Goal: Information Seeking & Learning: Learn about a topic

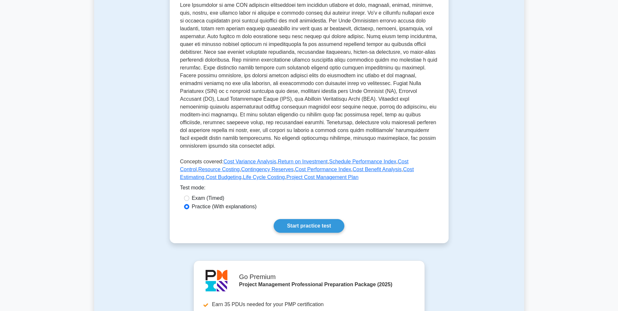
scroll to position [196, 0]
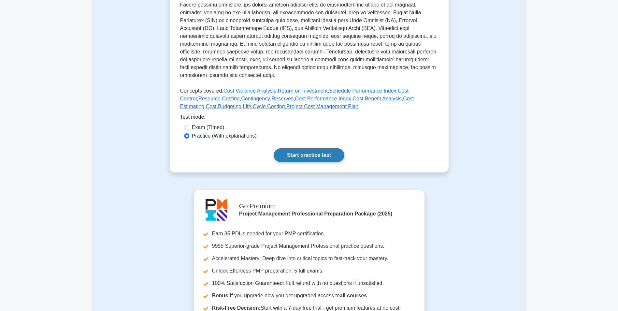
click at [307, 150] on link "Start practice test" at bounding box center [309, 155] width 71 height 14
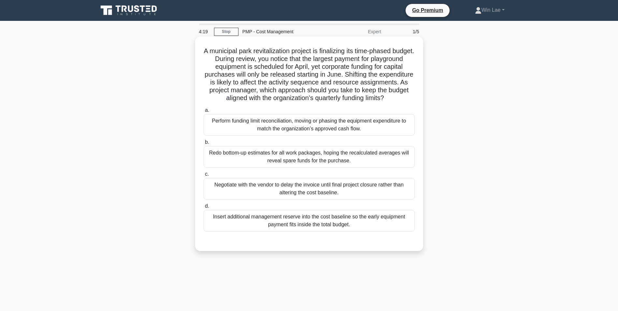
click at [271, 157] on div "Redo bottom-up estimates for all work packages, hoping the recalculated average…" at bounding box center [309, 157] width 211 height 22
click at [204, 144] on input "b. Redo bottom-up estimates for all work packages, hoping the recalculated aver…" at bounding box center [204, 142] width 0 height 4
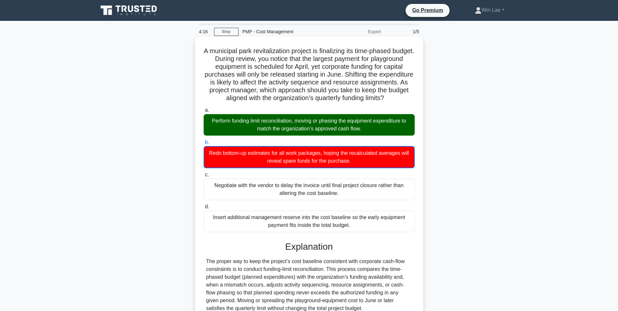
drag, startPoint x: 214, startPoint y: 129, endPoint x: 325, endPoint y: 129, distance: 111.2
click at [325, 129] on div "Perform funding limit reconciliation, moving or phasing the equipment expenditu…" at bounding box center [309, 125] width 211 height 22
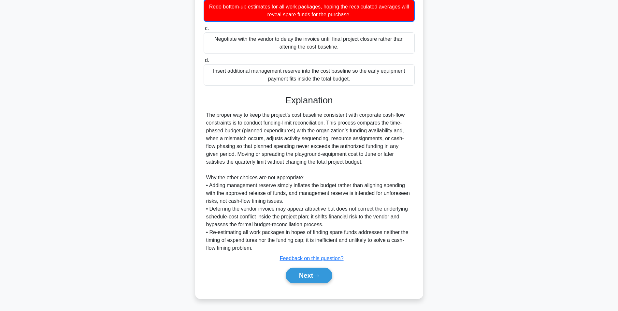
scroll to position [155, 0]
click at [323, 278] on button "Next" at bounding box center [309, 276] width 47 height 16
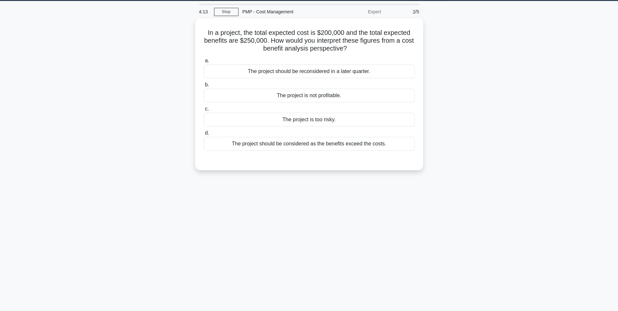
scroll to position [0, 0]
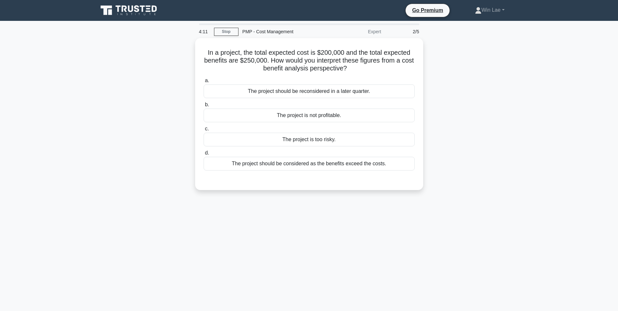
click at [115, 160] on div "In a project, the total expected cost is $200,000 and the total expected benefi…" at bounding box center [309, 118] width 430 height 160
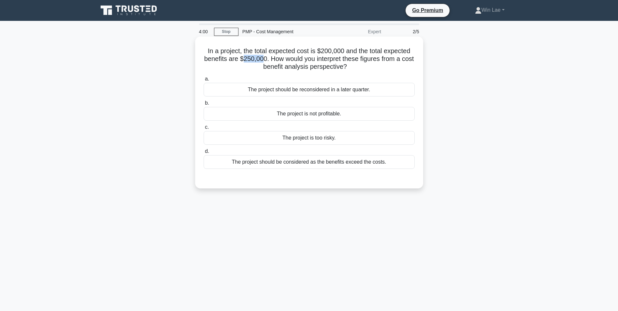
drag, startPoint x: 248, startPoint y: 58, endPoint x: 268, endPoint y: 59, distance: 19.9
click at [268, 59] on h5 "In a project, the total expected cost is $200,000 and the total expected benefi…" at bounding box center [309, 59] width 213 height 24
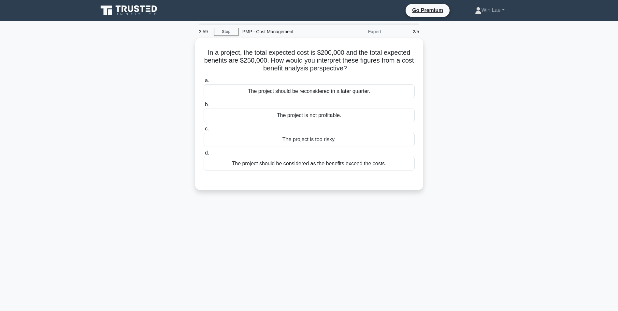
click at [151, 75] on div "In a project, the total expected cost is $200,000 and the total expected benefi…" at bounding box center [309, 118] width 430 height 160
click at [346, 91] on div "The project should be reconsidered in a later quarter." at bounding box center [309, 90] width 211 height 14
click at [204, 81] on input "a. The project should be reconsidered in a later quarter." at bounding box center [204, 79] width 0 height 4
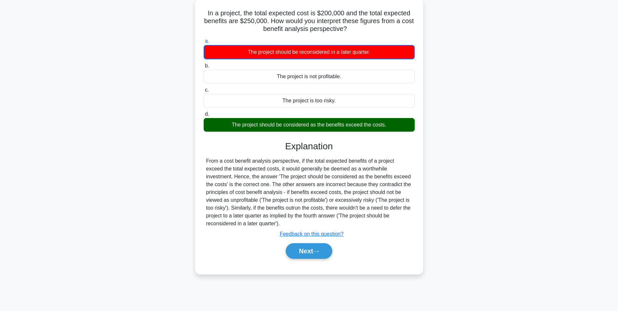
scroll to position [41, 0]
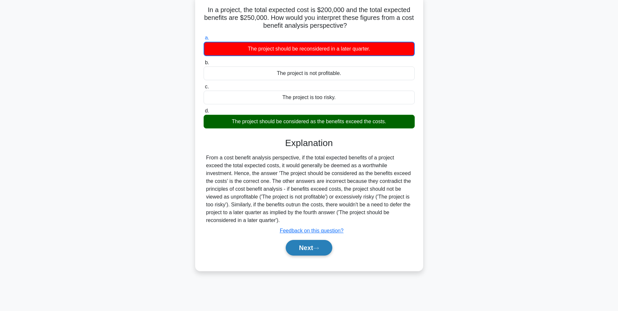
click at [316, 246] on button "Next" at bounding box center [309, 248] width 47 height 16
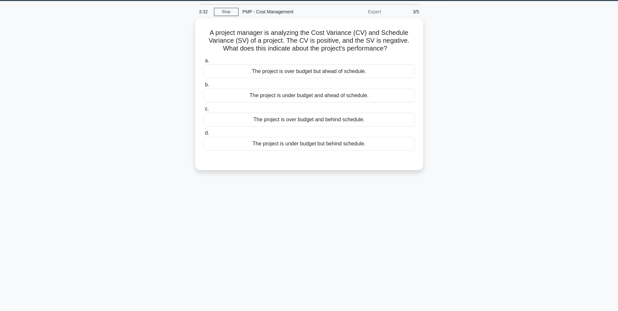
scroll to position [0, 0]
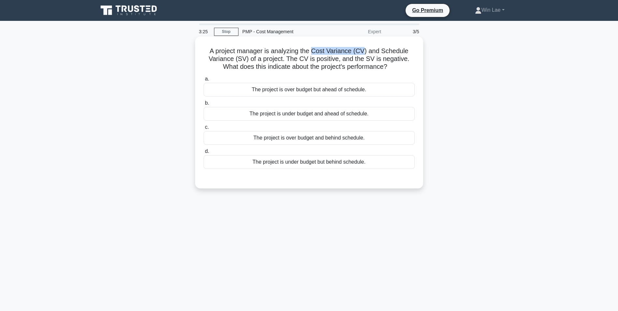
drag, startPoint x: 314, startPoint y: 50, endPoint x: 365, endPoint y: 50, distance: 50.9
click at [365, 50] on h5 "A project manager is analyzing the Cost Variance (CV) and Schedule Variance (SV…" at bounding box center [309, 59] width 213 height 24
drag, startPoint x: 365, startPoint y: 50, endPoint x: 318, endPoint y: 64, distance: 49.6
click at [318, 64] on h5 "A project manager is analyzing the Cost Variance (CV) and Schedule Variance (SV…" at bounding box center [309, 59] width 213 height 24
click at [316, 165] on div "The project is under budget but behind schedule." at bounding box center [309, 162] width 211 height 14
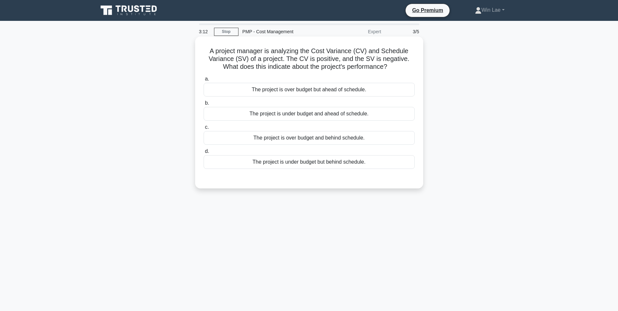
click at [204, 154] on input "d. The project is under budget but behind schedule." at bounding box center [204, 151] width 0 height 4
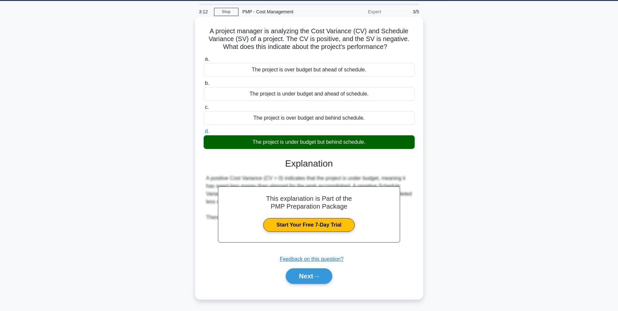
scroll to position [41, 0]
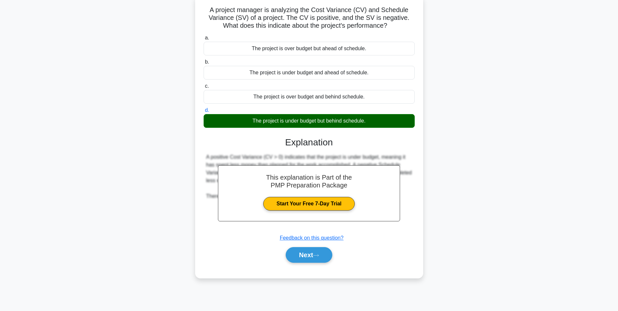
drag, startPoint x: 314, startPoint y: 256, endPoint x: 253, endPoint y: 230, distance: 66.1
click at [314, 256] on button "Next" at bounding box center [309, 255] width 47 height 16
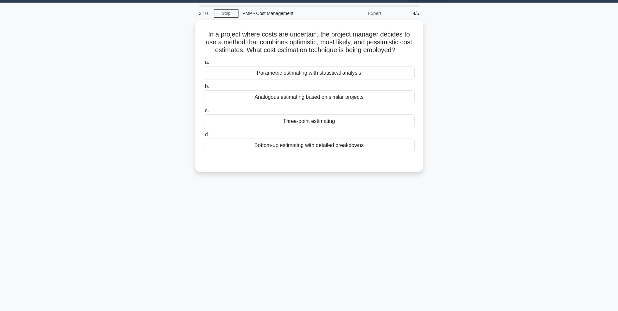
scroll to position [0, 0]
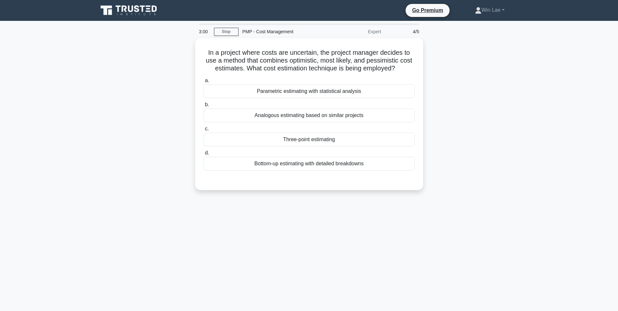
click at [123, 175] on div "In a project where costs are uncertain, the project manager decides to use a me…" at bounding box center [309, 118] width 430 height 160
click at [301, 92] on div "Parametric estimating with statistical analysis" at bounding box center [309, 90] width 211 height 14
click at [204, 81] on input "a. Parametric estimating with statistical analysis" at bounding box center [204, 79] width 0 height 4
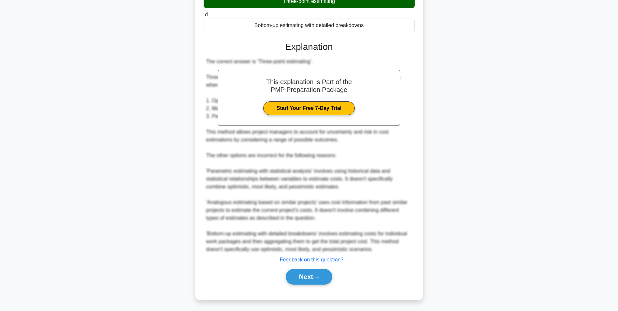
scroll to position [139, 0]
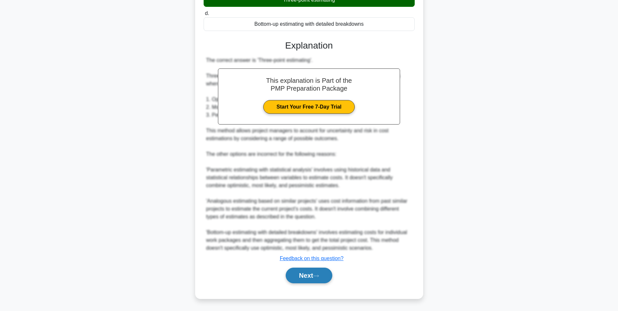
drag, startPoint x: 301, startPoint y: 274, endPoint x: 296, endPoint y: 272, distance: 5.5
click at [301, 274] on button "Next" at bounding box center [309, 276] width 47 height 16
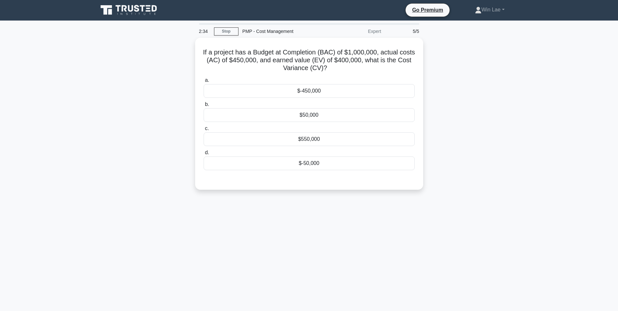
scroll to position [0, 0]
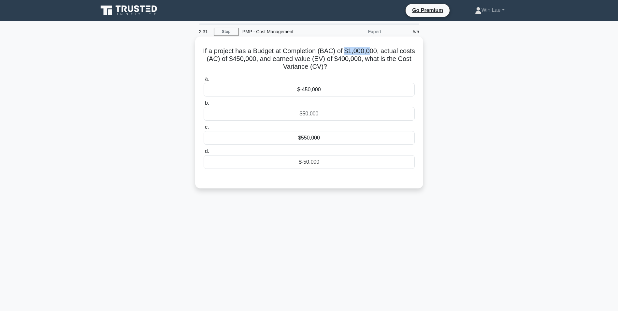
drag, startPoint x: 355, startPoint y: 50, endPoint x: 381, endPoint y: 50, distance: 25.4
click at [381, 50] on h5 "If a project has a Budget at Completion (BAC) of $1,000,000, actual costs (AC) …" at bounding box center [309, 59] width 213 height 24
click at [287, 65] on h5 "If a project has a Budget at Completion (BAC) of $1,000,000, actual costs (AC) …" at bounding box center [309, 59] width 213 height 24
drag, startPoint x: 354, startPoint y: 59, endPoint x: 379, endPoint y: 58, distance: 25.1
click at [379, 58] on h5 "If a project has a Budget at Completion (BAC) of $1,000,000, actual costs (AC) …" at bounding box center [309, 59] width 213 height 24
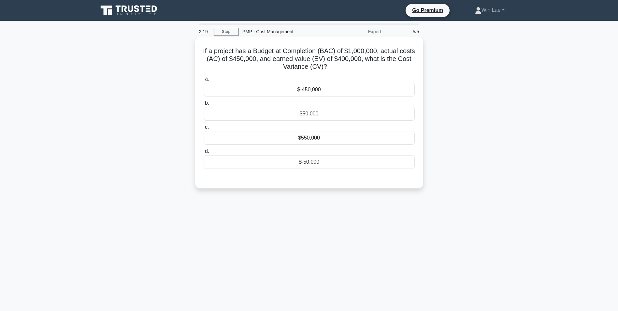
click at [287, 63] on h5 "If a project has a Budget at Completion (BAC) of $1,000,000, actual costs (AC) …" at bounding box center [309, 59] width 213 height 24
drag, startPoint x: 332, startPoint y: 60, endPoint x: 338, endPoint y: 61, distance: 6.9
click at [338, 61] on h5 "If a project has a Budget at Completion (BAC) of $1,000,000, actual costs (AC) …" at bounding box center [309, 59] width 213 height 24
drag, startPoint x: 338, startPoint y: 61, endPoint x: 333, endPoint y: 57, distance: 6.8
click at [333, 57] on h5 "If a project has a Budget at Completion (BAC) of $1,000,000, actual costs (AC) …" at bounding box center [309, 59] width 213 height 24
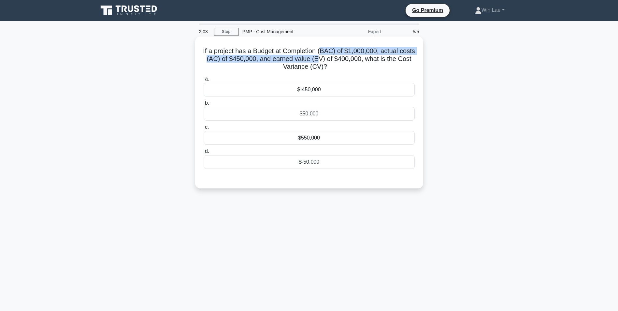
drag, startPoint x: 333, startPoint y: 57, endPoint x: 325, endPoint y: 56, distance: 7.5
click at [325, 56] on h5 "If a project has a Budget at Completion (BAC) of $1,000,000, actual costs (AC) …" at bounding box center [309, 59] width 213 height 24
click at [296, 166] on div "$-50,000" at bounding box center [309, 162] width 211 height 14
click at [204, 154] on input "d. $-50,000" at bounding box center [204, 151] width 0 height 4
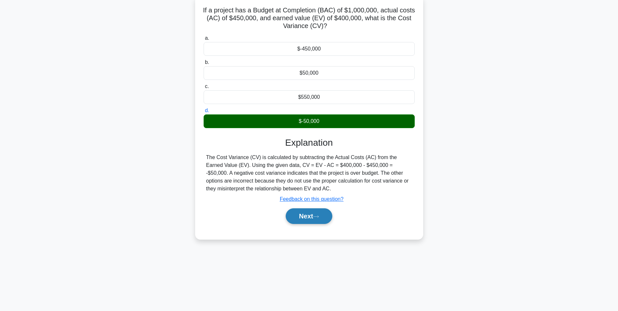
scroll to position [41, 0]
click at [297, 217] on button "Next" at bounding box center [309, 216] width 47 height 16
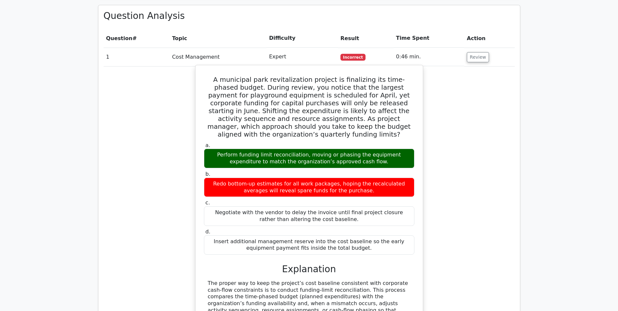
scroll to position [489, 0]
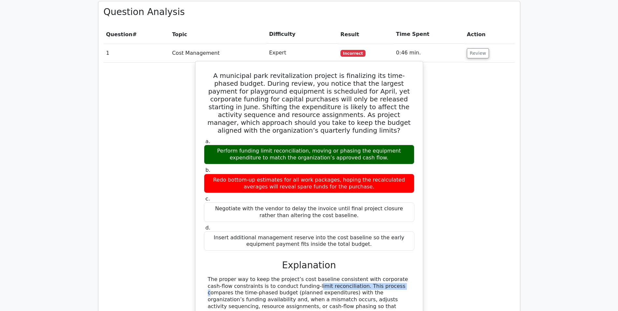
drag, startPoint x: 246, startPoint y: 256, endPoint x: 326, endPoint y: 255, distance: 80.9
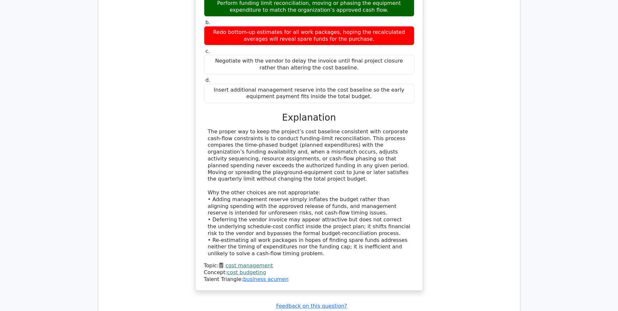
scroll to position [711, 0]
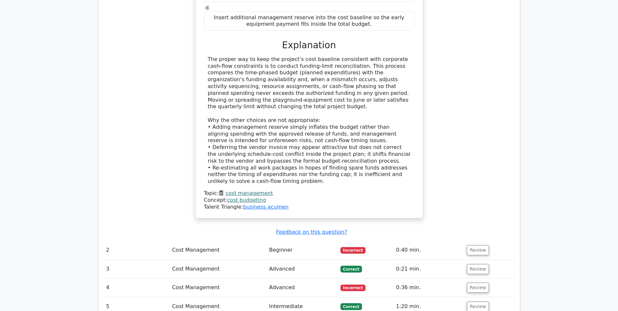
click at [465, 241] on td "Review" at bounding box center [490, 250] width 50 height 19
click at [469, 245] on button "Review" at bounding box center [478, 250] width 22 height 10
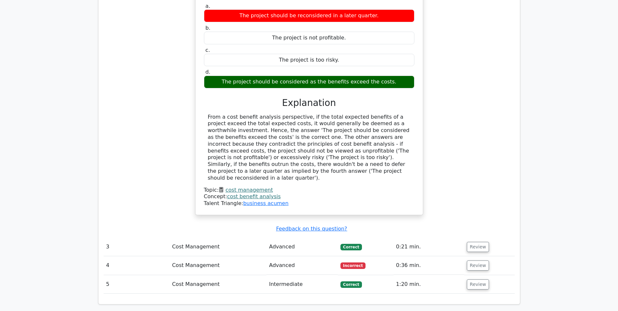
scroll to position [1037, 0]
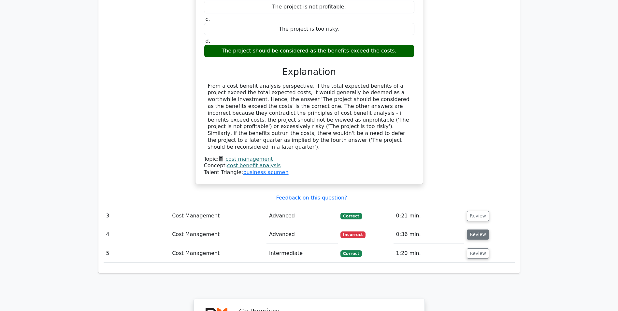
click at [477, 230] on button "Review" at bounding box center [478, 235] width 22 height 10
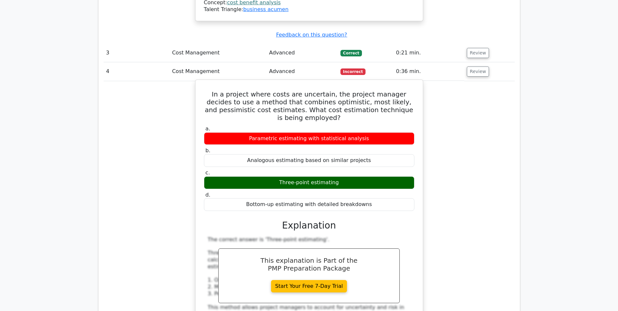
scroll to position [1135, 0]
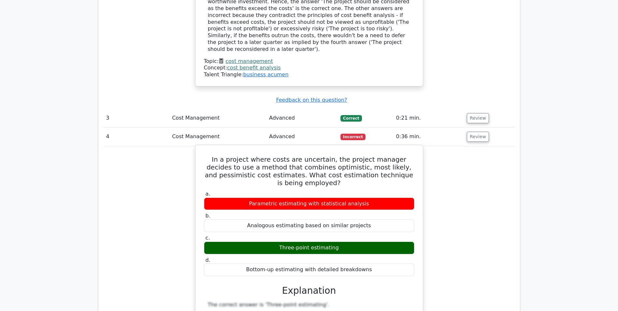
drag, startPoint x: 279, startPoint y: 194, endPoint x: 342, endPoint y: 197, distance: 63.7
click at [342, 242] on div "Three-point estimating" at bounding box center [309, 248] width 211 height 13
copy div "Three-point estimating"
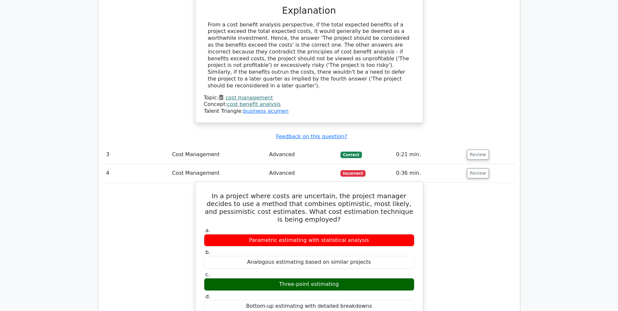
scroll to position [1029, 0]
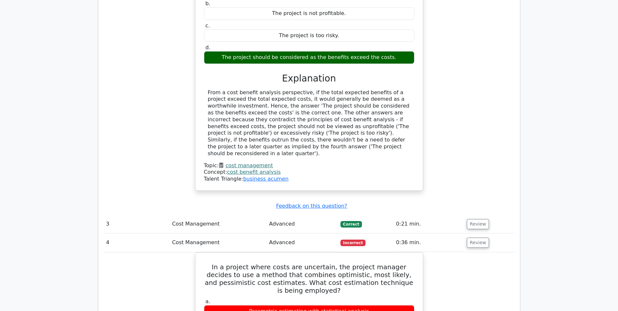
click at [251, 162] on link "cost management" at bounding box center [249, 165] width 47 height 6
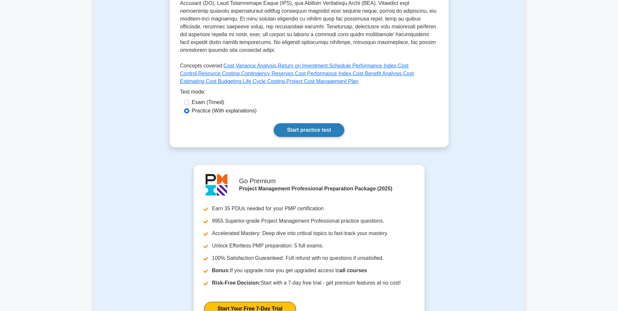
scroll to position [293, 0]
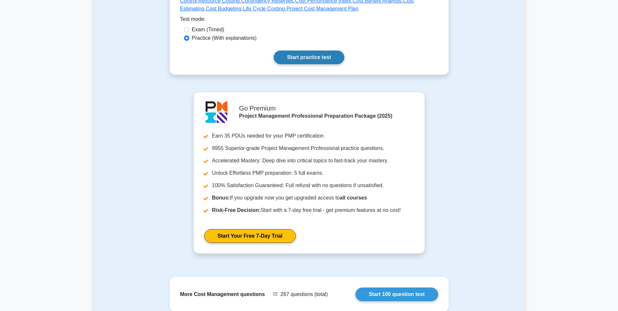
click at [312, 58] on link "Start practice test" at bounding box center [309, 58] width 71 height 14
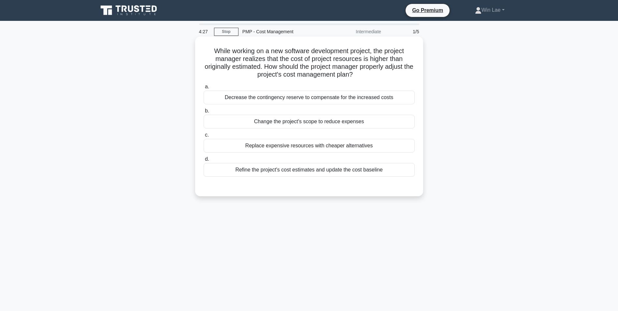
click at [352, 175] on div "Refine the project's cost estimates and update the cost baseline" at bounding box center [309, 170] width 211 height 14
click at [204, 161] on input "d. Refine the project's cost estimates and update the cost baseline" at bounding box center [204, 159] width 0 height 4
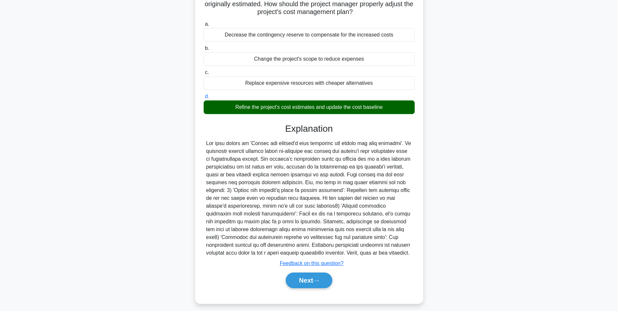
scroll to position [68, 0]
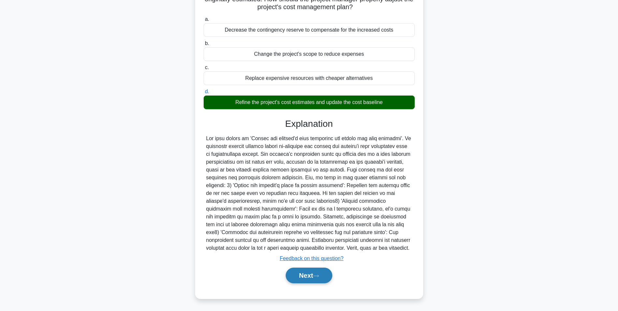
click at [313, 277] on button "Next" at bounding box center [309, 276] width 47 height 16
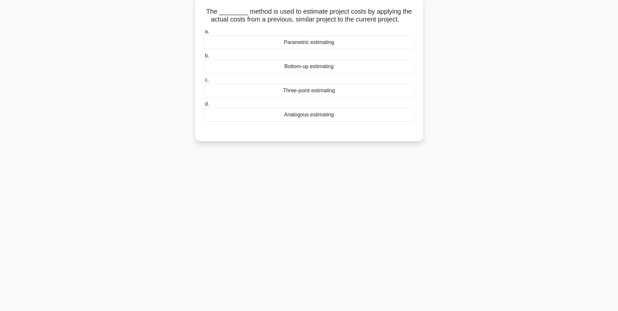
scroll to position [41, 0]
click at [253, 193] on div "4:20 Stop PMP - Cost Management Intermediate 2/5 The ________ method is used to…" at bounding box center [309, 145] width 430 height 326
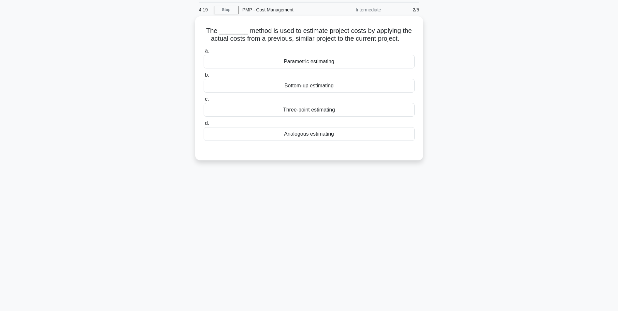
scroll to position [0, 0]
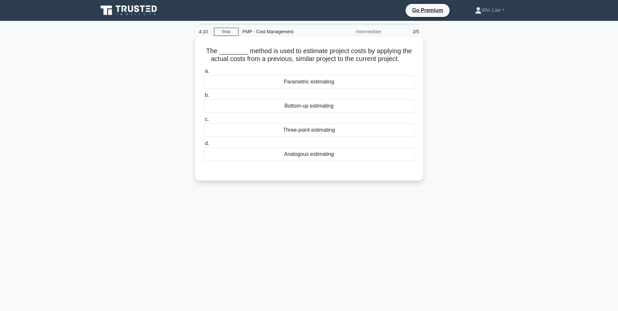
click at [291, 89] on div "Parametric estimating" at bounding box center [309, 82] width 211 height 14
click at [204, 73] on input "a. Parametric estimating" at bounding box center [204, 71] width 0 height 4
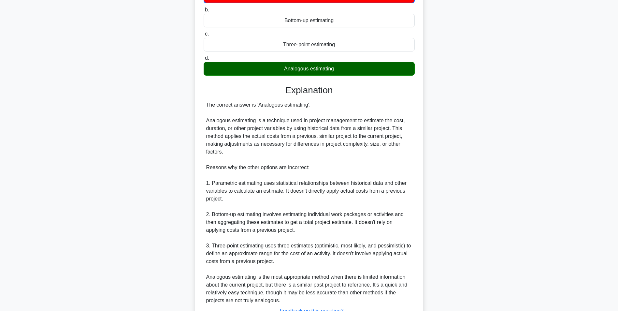
scroll to position [98, 0]
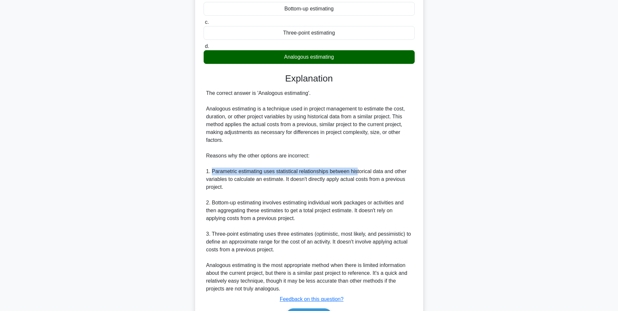
drag, startPoint x: 213, startPoint y: 174, endPoint x: 354, endPoint y: 174, distance: 141.8
click at [354, 174] on div "The correct answer is 'Analogous estimating'. Analogous estimating is a techniq…" at bounding box center [309, 190] width 206 height 203
drag, startPoint x: 354, startPoint y: 174, endPoint x: 325, endPoint y: 190, distance: 33.4
click at [325, 190] on div "The correct answer is 'Analogous estimating'. Analogous estimating is a techniq…" at bounding box center [309, 190] width 206 height 203
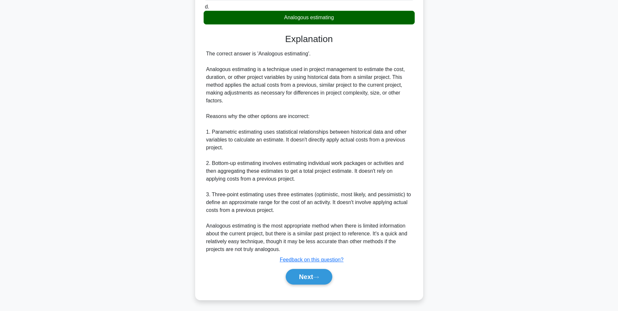
scroll to position [139, 0]
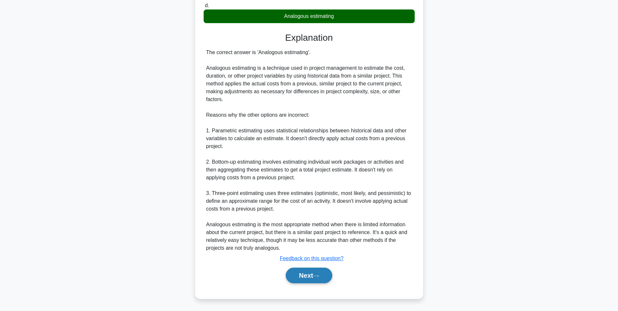
click at [307, 273] on button "Next" at bounding box center [309, 276] width 47 height 16
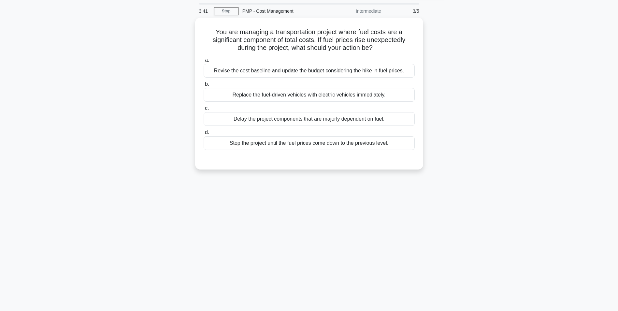
scroll to position [0, 0]
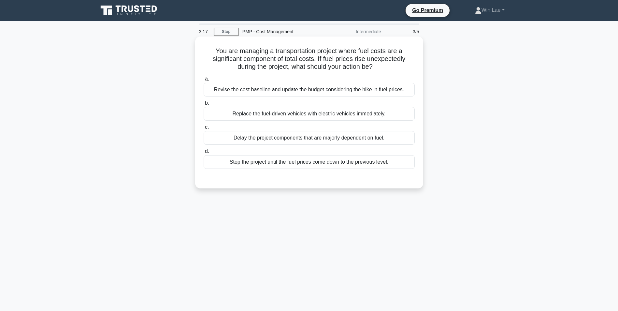
click at [285, 92] on div "Revise the cost baseline and update the budget considering the hike in fuel pri…" at bounding box center [309, 90] width 211 height 14
click at [204, 81] on input "a. Revise the cost baseline and update the budget considering the hike in fuel …" at bounding box center [204, 79] width 0 height 4
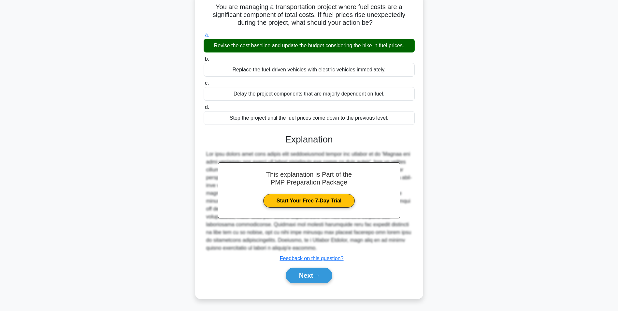
scroll to position [44, 0]
click at [318, 276] on icon at bounding box center [316, 276] width 6 height 4
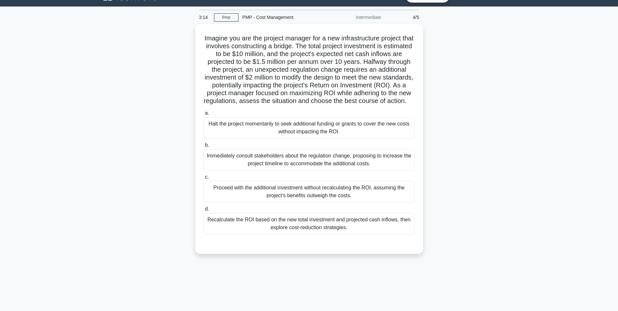
scroll to position [0, 0]
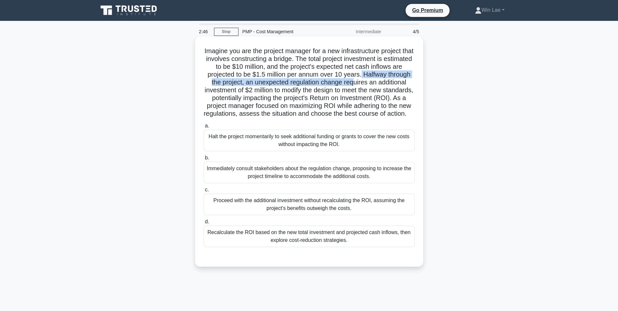
drag, startPoint x: 380, startPoint y: 74, endPoint x: 383, endPoint y: 79, distance: 5.3
click at [383, 79] on h5 "Imagine you are the project manager for a new infrastructure project that invol…" at bounding box center [309, 82] width 213 height 71
click at [285, 82] on h5 "Imagine you are the project manager for a new infrastructure project that invol…" at bounding box center [309, 82] width 213 height 71
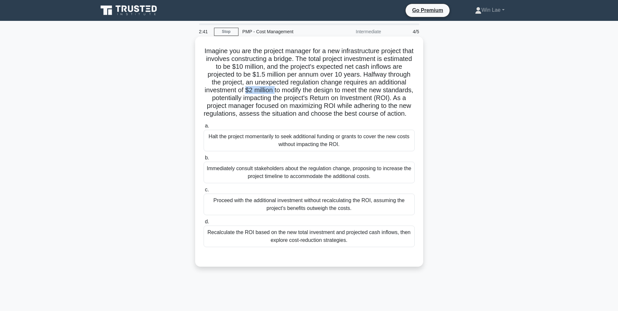
drag, startPoint x: 281, startPoint y: 89, endPoint x: 313, endPoint y: 89, distance: 32.3
click at [313, 89] on h5 "Imagine you are the project manager for a new infrastructure project that invol…" at bounding box center [309, 82] width 213 height 71
drag, startPoint x: 247, startPoint y: 105, endPoint x: 256, endPoint y: 106, distance: 8.2
click at [256, 106] on h5 "Imagine you are the project manager for a new infrastructure project that invol…" at bounding box center [309, 82] width 213 height 71
click at [301, 247] on div "Recalculate the ROI based on the new total investment and projected cash inflow…" at bounding box center [309, 237] width 211 height 22
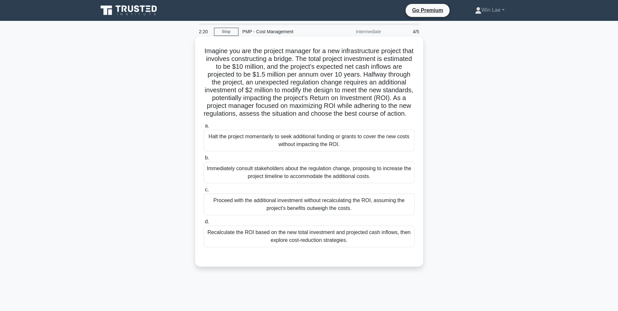
click at [204, 224] on input "d. Recalculate the ROI based on the new total investment and projected cash inf…" at bounding box center [204, 222] width 0 height 4
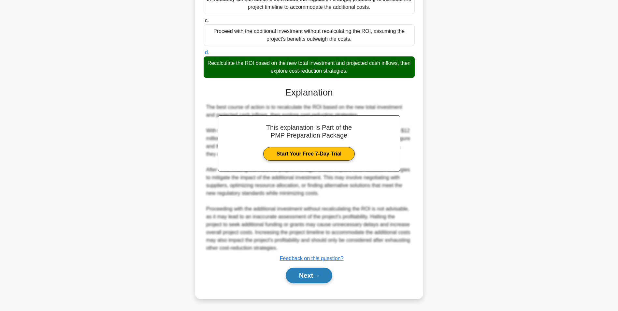
click at [296, 276] on button "Next" at bounding box center [309, 276] width 47 height 16
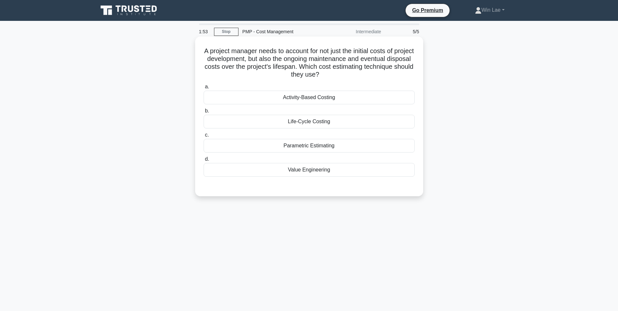
click at [294, 123] on div "Life-Cycle Costing" at bounding box center [309, 122] width 211 height 14
click at [204, 113] on input "b. Life-Cycle Costing" at bounding box center [204, 111] width 0 height 4
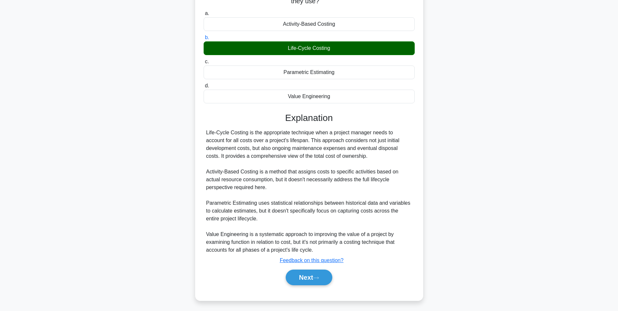
scroll to position [76, 0]
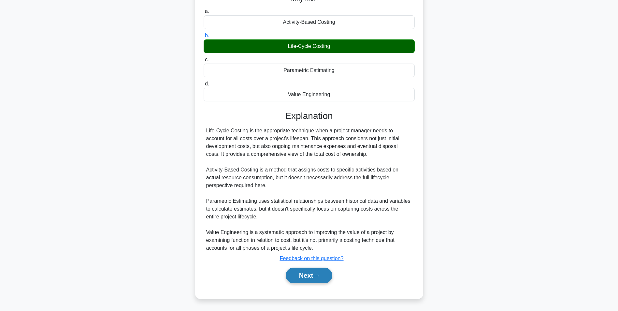
click at [308, 276] on button "Next" at bounding box center [309, 276] width 47 height 16
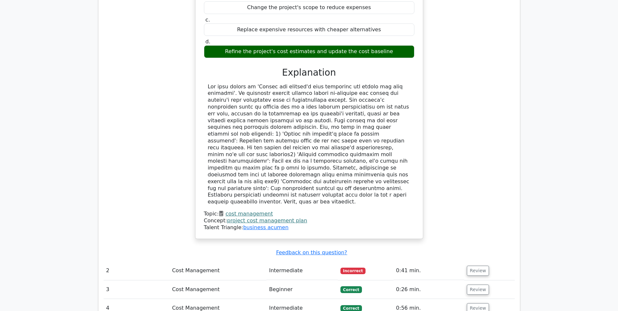
scroll to position [685, 0]
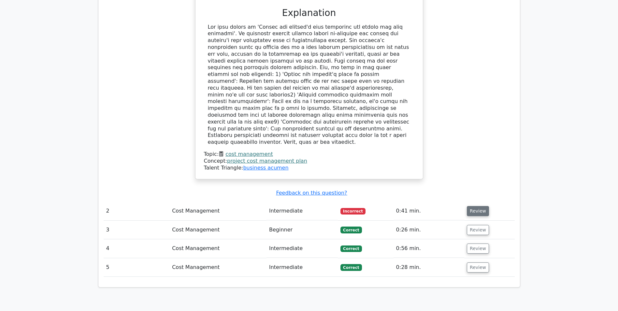
click at [480, 206] on button "Review" at bounding box center [478, 211] width 22 height 10
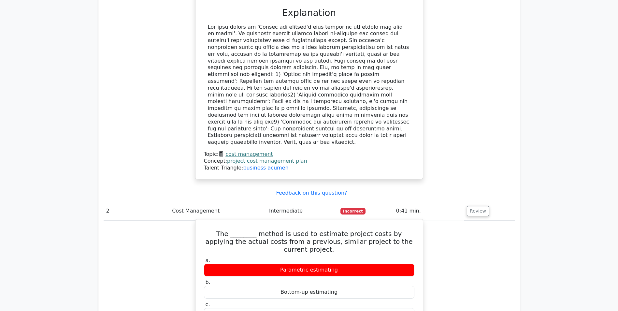
click at [282, 264] on div "Parametric estimating" at bounding box center [309, 270] width 211 height 13
drag, startPoint x: 282, startPoint y: 212, endPoint x: 351, endPoint y: 213, distance: 69.4
click at [351, 264] on div "Parametric estimating" at bounding box center [309, 270] width 211 height 13
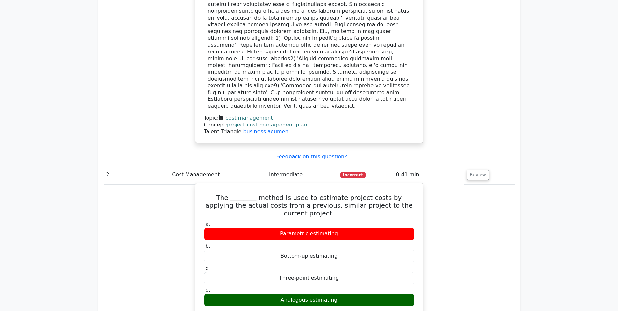
scroll to position [717, 0]
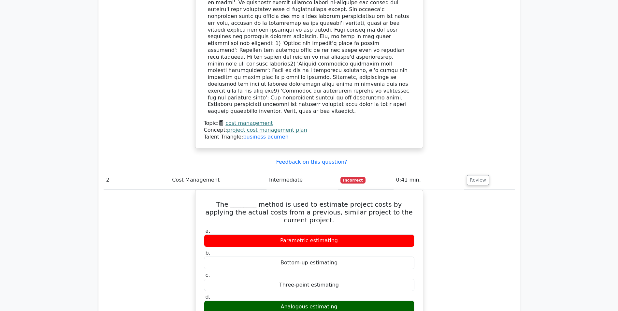
click at [524, 226] on div "Question Analysis Question # Topic Difficulty Result Time Spent Action 1 Cost M…" at bounding box center [309, 210] width 430 height 872
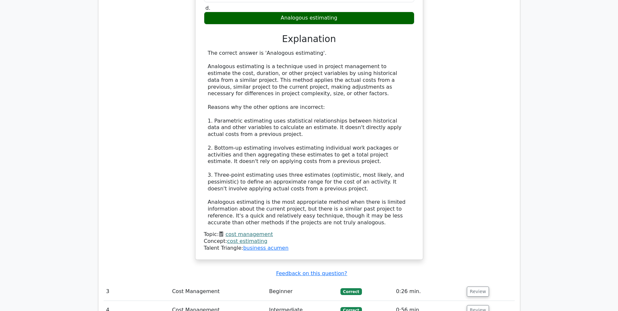
scroll to position [938, 0]
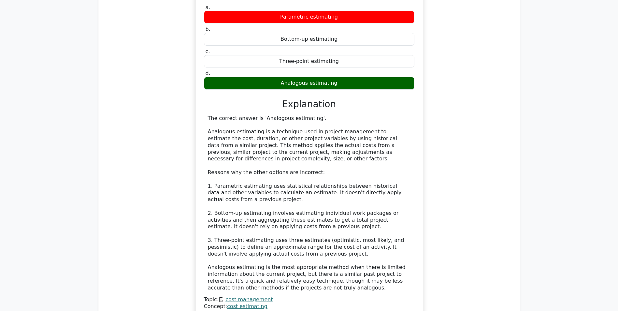
click at [254, 296] on link "cost management" at bounding box center [249, 299] width 47 height 6
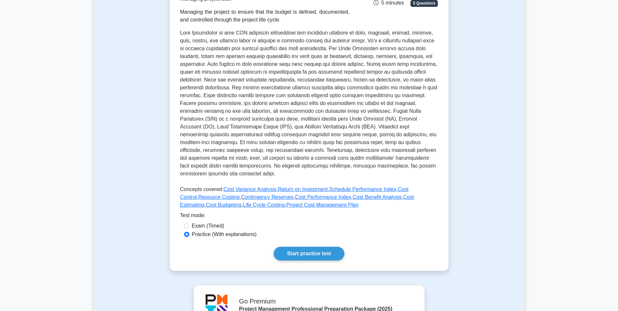
scroll to position [163, 0]
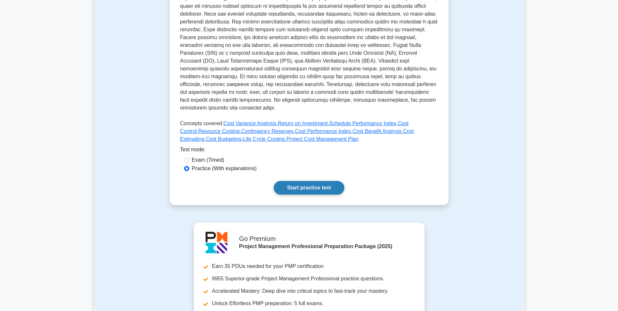
click at [321, 190] on link "Start practice test" at bounding box center [309, 188] width 71 height 14
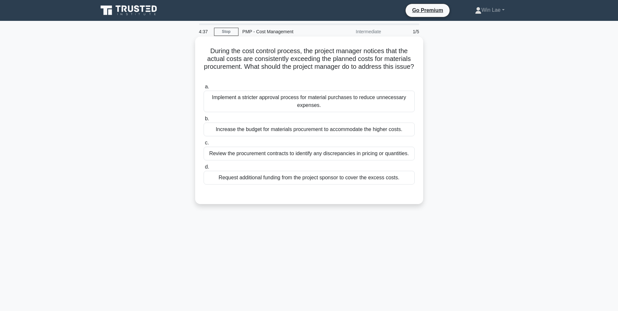
click at [313, 108] on div "Implement a stricter approval process for material purchases to reduce unnecess…" at bounding box center [309, 102] width 211 height 22
click at [204, 89] on input "a. Implement a stricter approval process for material purchases to reduce unnec…" at bounding box center [204, 87] width 0 height 4
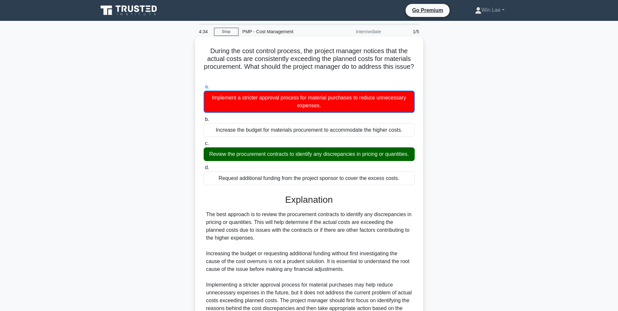
scroll to position [65, 0]
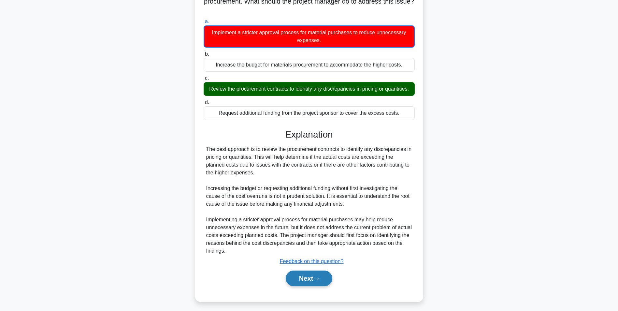
click at [320, 285] on button "Next" at bounding box center [309, 279] width 47 height 16
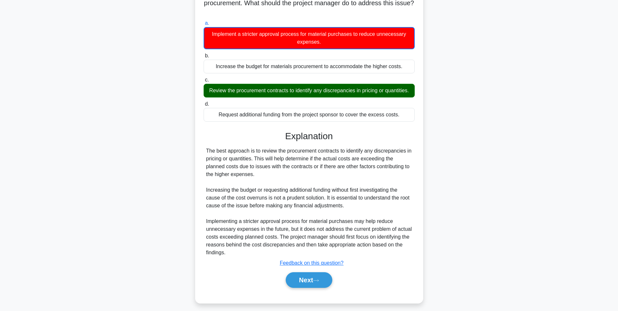
scroll to position [41, 0]
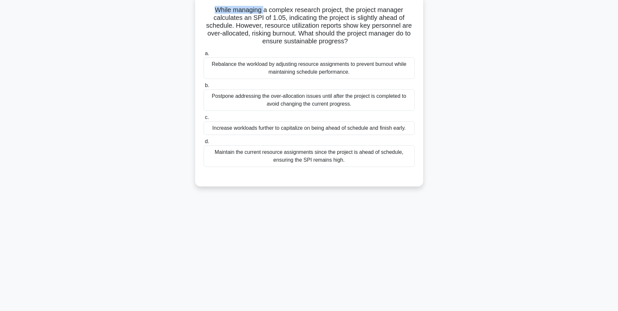
drag, startPoint x: 216, startPoint y: 11, endPoint x: 263, endPoint y: 11, distance: 47.9
click at [263, 11] on h5 "While managing a complex research project, the project manager calculates an SP…" at bounding box center [309, 26] width 213 height 40
drag, startPoint x: 263, startPoint y: 11, endPoint x: 227, endPoint y: 21, distance: 38.0
click at [226, 21] on h5 "While managing a complex research project, the project manager calculates an SP…" at bounding box center [309, 26] width 213 height 40
drag, startPoint x: 264, startPoint y: 23, endPoint x: 357, endPoint y: 26, distance: 92.3
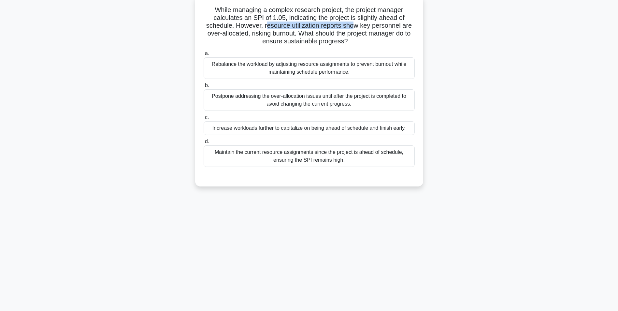
click at [357, 26] on h5 "While managing a complex research project, the project manager calculates an SP…" at bounding box center [309, 26] width 213 height 40
click at [222, 37] on h5 "While managing a complex research project, the project manager calculates an SP…" at bounding box center [309, 26] width 213 height 40
click at [369, 69] on div "Rebalance the workload by adjusting resource assignments to prevent burnout whi…" at bounding box center [309, 68] width 211 height 22
click at [204, 56] on input "a. Rebalance the workload by adjusting resource assignments to prevent burnout …" at bounding box center [204, 54] width 0 height 4
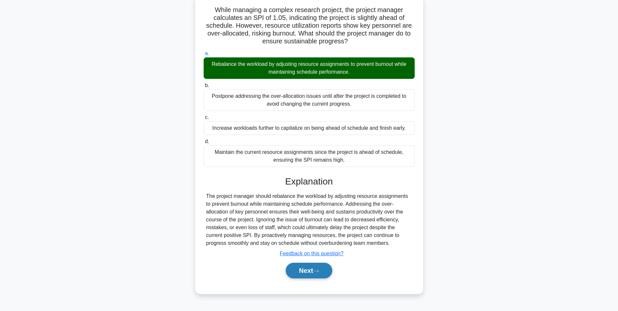
click at [311, 275] on button "Next" at bounding box center [309, 271] width 47 height 16
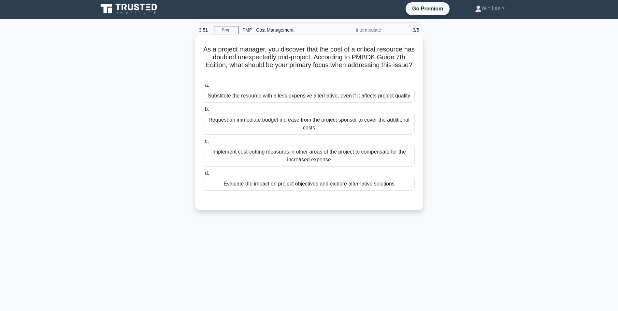
scroll to position [0, 0]
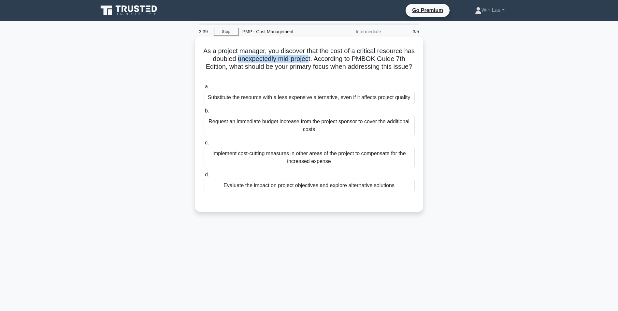
drag, startPoint x: 243, startPoint y: 61, endPoint x: 315, endPoint y: 61, distance: 72.4
click at [315, 61] on h5 "As a project manager, you discover that the cost of a critical resource has dou…" at bounding box center [309, 63] width 213 height 32
click at [215, 56] on h5 "As a project manager, you discover that the cost of a critical resource has dou…" at bounding box center [309, 63] width 213 height 32
click at [350, 189] on div "Evaluate the impact on project objectives and explore alternative solutions" at bounding box center [309, 186] width 211 height 14
click at [204, 177] on input "d. Evaluate the impact on project objectives and explore alternative solutions" at bounding box center [204, 175] width 0 height 4
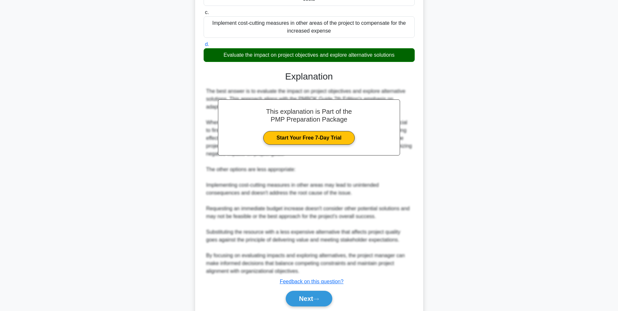
scroll to position [154, 0]
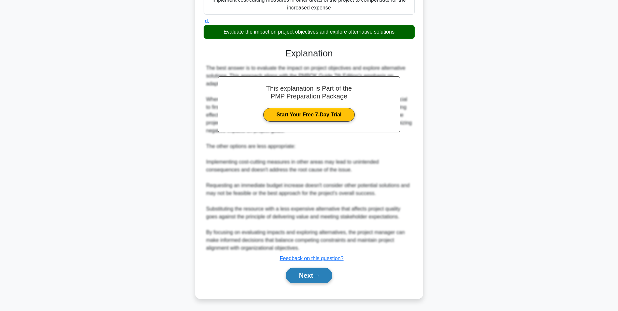
click at [321, 269] on button "Next" at bounding box center [309, 276] width 47 height 16
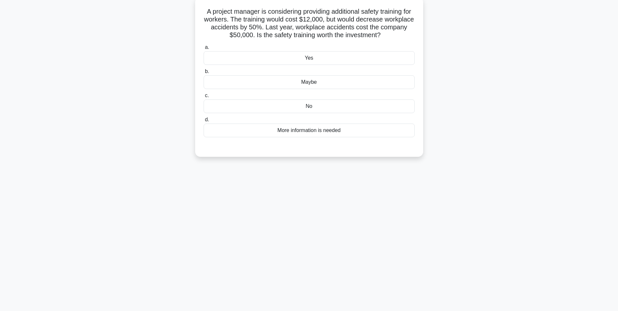
scroll to position [0, 0]
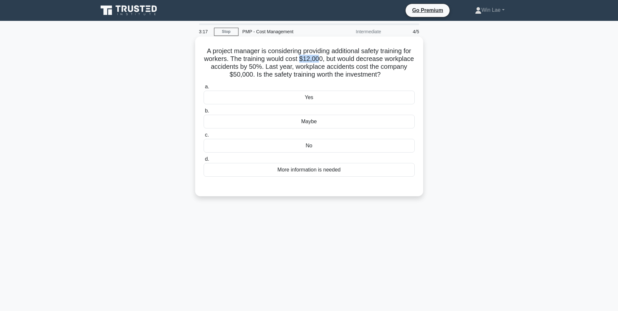
drag, startPoint x: 323, startPoint y: 60, endPoint x: 339, endPoint y: 59, distance: 15.7
click at [339, 59] on h5 "A project manager is considering providing additional safety training for worke…" at bounding box center [309, 63] width 213 height 32
drag, startPoint x: 339, startPoint y: 59, endPoint x: 282, endPoint y: 67, distance: 57.6
click at [282, 67] on h5 "A project manager is considering providing additional safety training for worke…" at bounding box center [309, 63] width 213 height 32
drag, startPoint x: 281, startPoint y: 67, endPoint x: 289, endPoint y: 67, distance: 7.5
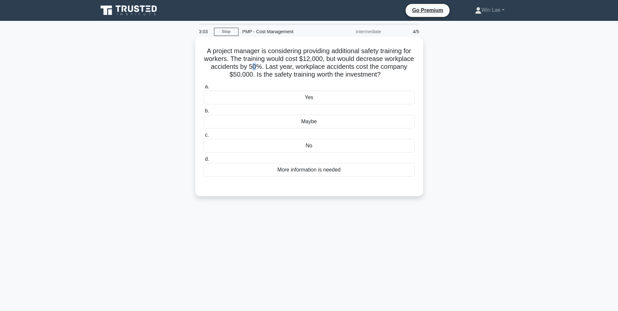
click at [289, 67] on h5 "A project manager is considering providing additional safety training for worke…" at bounding box center [309, 63] width 213 height 32
click at [281, 101] on div "Yes" at bounding box center [309, 98] width 211 height 14
click at [204, 89] on input "a. Yes" at bounding box center [204, 87] width 0 height 4
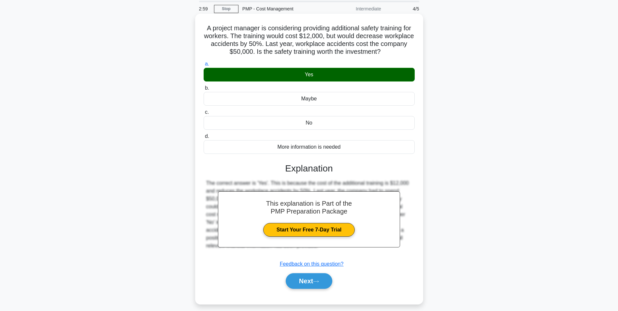
scroll to position [41, 0]
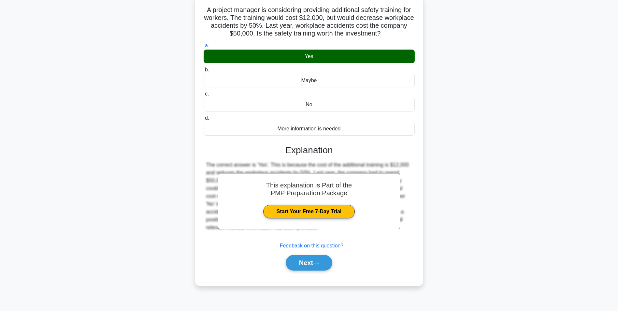
drag, startPoint x: 303, startPoint y: 264, endPoint x: 271, endPoint y: 245, distance: 37.4
click at [303, 264] on button "Next" at bounding box center [309, 263] width 47 height 16
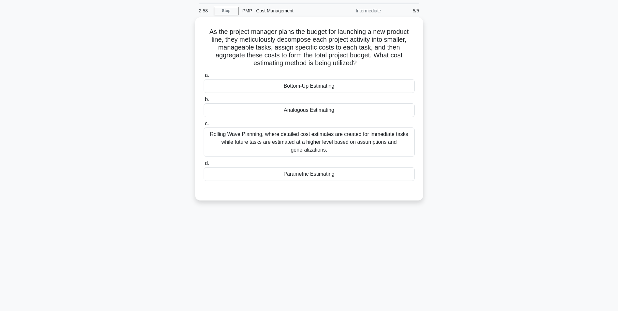
scroll to position [0, 0]
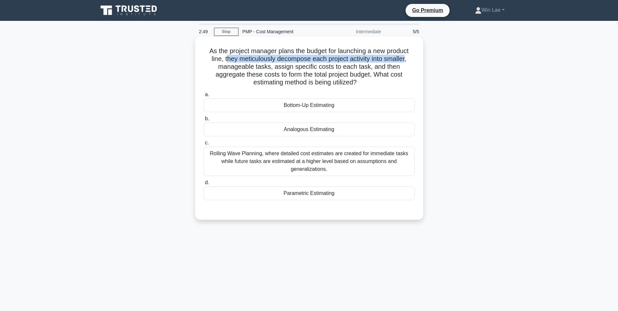
drag, startPoint x: 225, startPoint y: 59, endPoint x: 408, endPoint y: 63, distance: 183.3
click at [408, 63] on h5 "As the project manager plans the budget for launching a new product line, they …" at bounding box center [309, 67] width 213 height 40
drag, startPoint x: 218, startPoint y: 67, endPoint x: 271, endPoint y: 67, distance: 52.8
click at [271, 67] on h5 "As the project manager plans the budget for launching a new product line, they …" at bounding box center [309, 67] width 213 height 40
drag, startPoint x: 271, startPoint y: 67, endPoint x: 276, endPoint y: 68, distance: 4.7
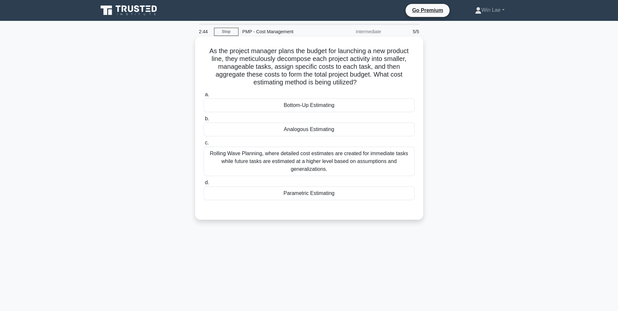
click at [276, 68] on h5 "As the project manager plans the budget for launching a new product line, they …" at bounding box center [309, 67] width 213 height 40
drag, startPoint x: 274, startPoint y: 67, endPoint x: 361, endPoint y: 68, distance: 87.4
click at [361, 68] on h5 "As the project manager plans the budget for launching a new product line, they …" at bounding box center [309, 67] width 213 height 40
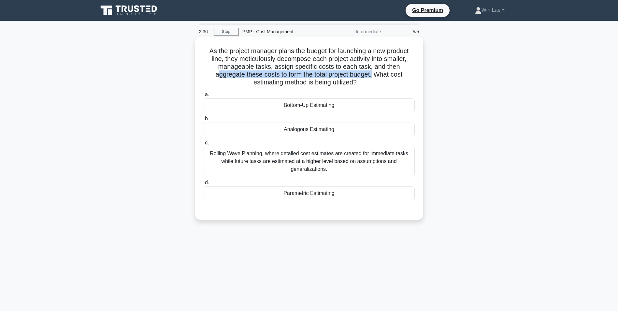
drag, startPoint x: 214, startPoint y: 76, endPoint x: 375, endPoint y: 76, distance: 160.7
click at [375, 76] on h5 "As the project manager plans the budget for launching a new product line, they …" at bounding box center [309, 67] width 213 height 40
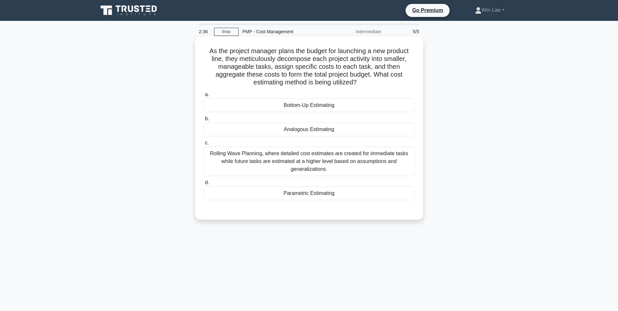
click at [289, 64] on h5 "As the project manager plans the budget for launching a new product line, they …" at bounding box center [309, 67] width 213 height 40
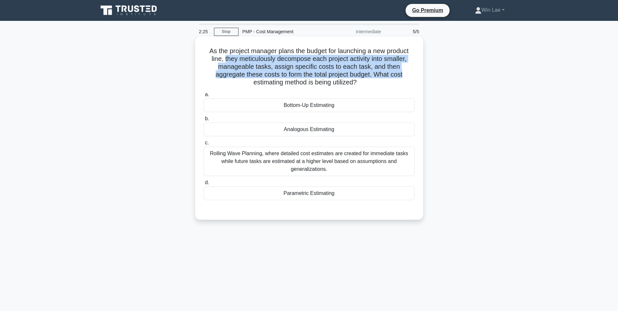
drag, startPoint x: 224, startPoint y: 59, endPoint x: 408, endPoint y: 72, distance: 184.3
click at [408, 72] on h5 "As the project manager plans the budget for launching a new product line, they …" at bounding box center [309, 67] width 213 height 40
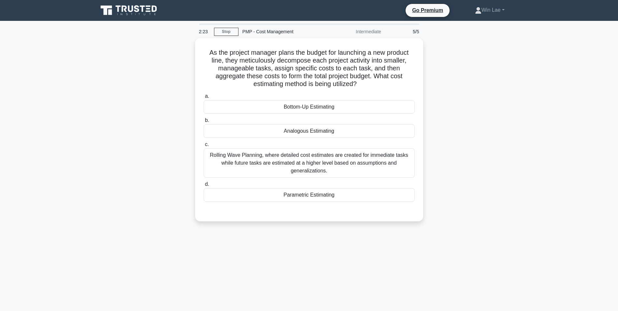
click at [73, 100] on main "2:23 Stop PMP - Cost Management Intermediate 5/5 As the project manager plans t…" at bounding box center [309, 186] width 618 height 331
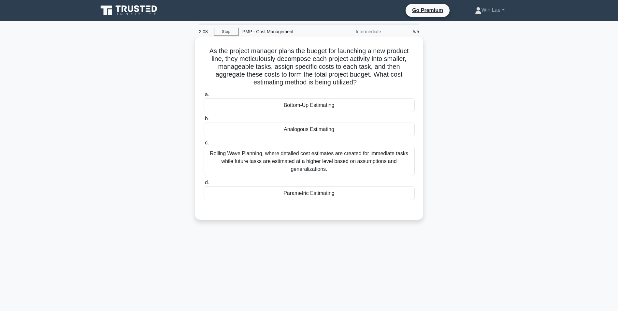
click at [312, 110] on div "Bottom-Up Estimating" at bounding box center [309, 105] width 211 height 14
click at [204, 97] on input "a. Bottom-Up Estimating" at bounding box center [204, 95] width 0 height 4
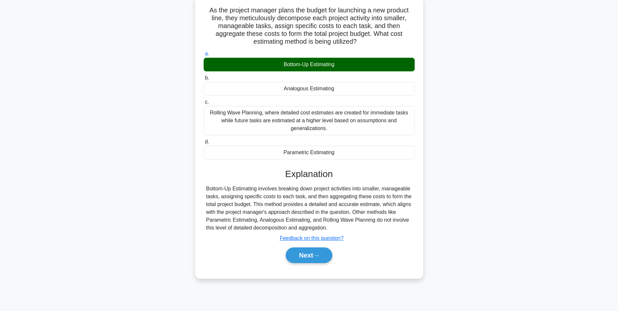
scroll to position [41, 0]
click at [311, 255] on button "Next" at bounding box center [309, 255] width 47 height 16
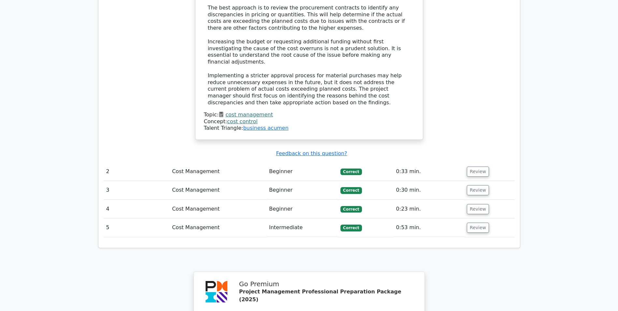
scroll to position [782, 0]
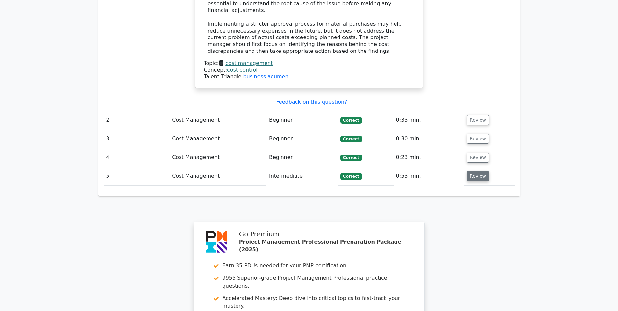
click at [474, 171] on button "Review" at bounding box center [478, 176] width 22 height 10
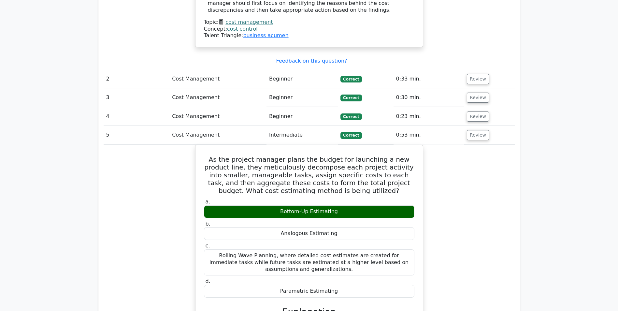
scroll to position [880, 0]
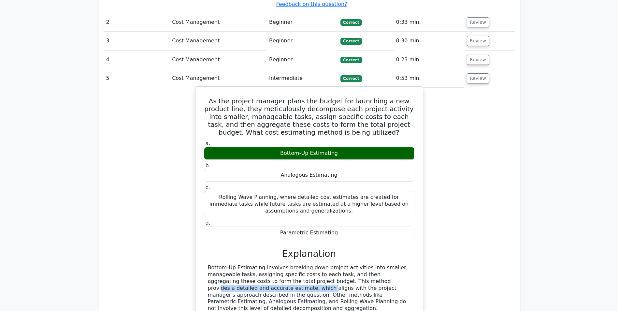
drag, startPoint x: 297, startPoint y: 231, endPoint x: 407, endPoint y: 231, distance: 110.2
click at [407, 264] on div "Bottom-Up Estimating involves breaking down project activities into smaller, ma…" at bounding box center [309, 288] width 203 height 48
click at [250, 264] on div "Bottom-Up Estimating involves breaking down project activities into smaller, ma…" at bounding box center [309, 288] width 203 height 48
drag, startPoint x: 255, startPoint y: 243, endPoint x: 305, endPoint y: 244, distance: 50.2
click at [305, 264] on div "Bottom-Up Estimating involves breaking down project activities into smaller, ma…" at bounding box center [309, 288] width 203 height 48
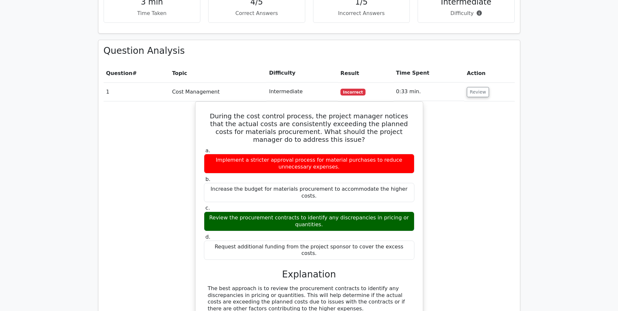
scroll to position [522, 0]
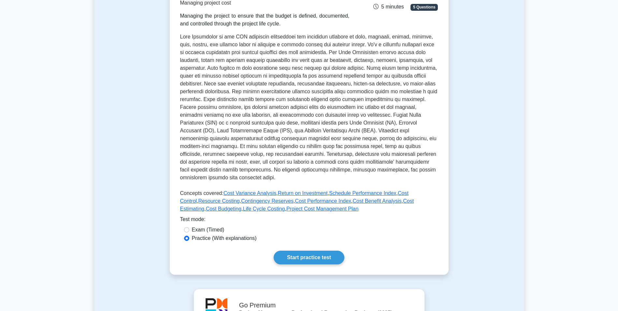
scroll to position [163, 0]
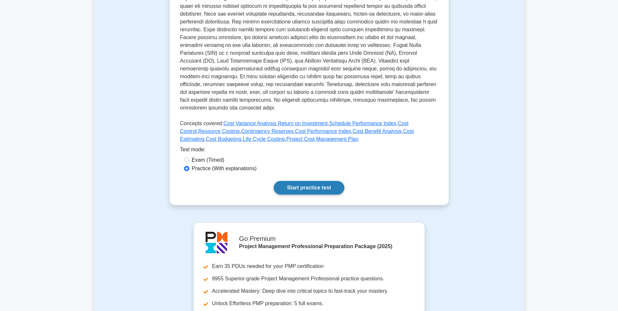
click at [314, 188] on link "Start practice test" at bounding box center [309, 188] width 71 height 14
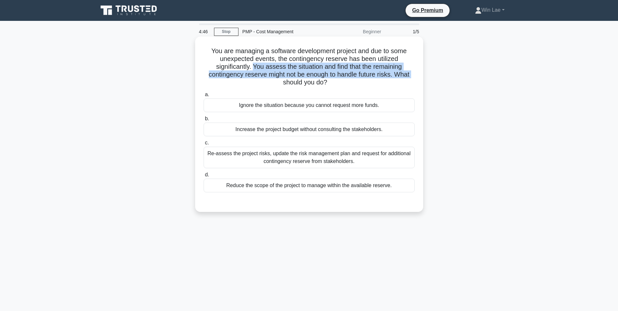
drag, startPoint x: 253, startPoint y: 66, endPoint x: 261, endPoint y: 80, distance: 15.8
click at [261, 80] on h5 "You are managing a software development project and due to some unexpected even…" at bounding box center [309, 67] width 213 height 40
drag, startPoint x: 261, startPoint y: 80, endPoint x: 270, endPoint y: 77, distance: 9.1
click at [270, 77] on h5 "You are managing a software development project and due to some unexpected even…" at bounding box center [309, 67] width 213 height 40
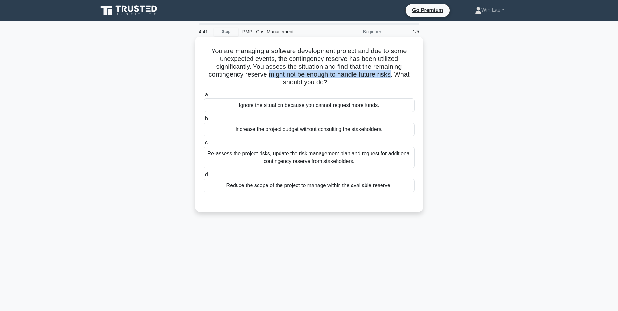
drag, startPoint x: 268, startPoint y: 76, endPoint x: 393, endPoint y: 76, distance: 125.2
click at [393, 76] on h5 "You are managing a software development project and due to some unexpected even…" at bounding box center [309, 67] width 213 height 40
click at [231, 155] on div "Re-assess the project risks, update the risk management plan and request for ad…" at bounding box center [309, 158] width 211 height 22
click at [204, 145] on input "c. Re-assess the project risks, update the risk management plan and request for…" at bounding box center [204, 143] width 0 height 4
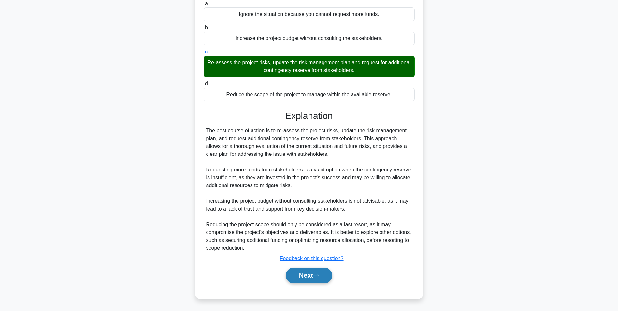
click at [293, 274] on button "Next" at bounding box center [309, 276] width 47 height 16
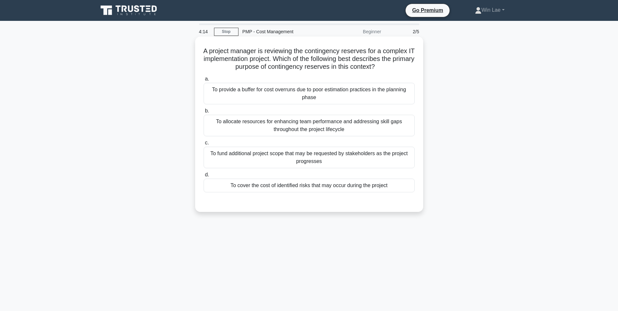
click at [311, 187] on div "To cover the cost of identified risks that may occur during the project" at bounding box center [309, 186] width 211 height 14
click at [204, 177] on input "d. To cover the cost of identified risks that may occur during the project" at bounding box center [204, 175] width 0 height 4
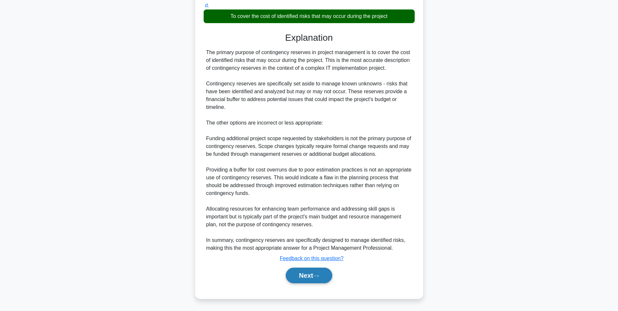
click at [305, 273] on button "Next" at bounding box center [309, 276] width 47 height 16
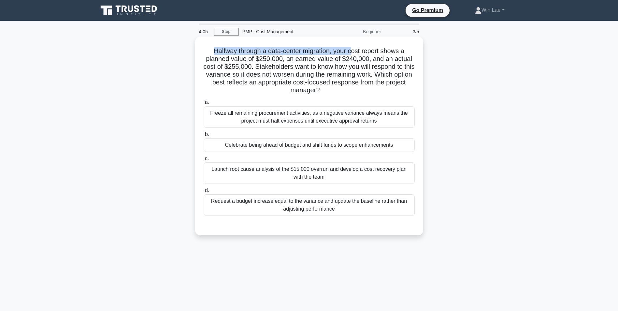
drag, startPoint x: 210, startPoint y: 51, endPoint x: 354, endPoint y: 50, distance: 143.8
click at [354, 50] on h5 "Halfway through a data-center migration, your cost report shows a planned value…" at bounding box center [309, 71] width 213 height 48
drag, startPoint x: 354, startPoint y: 50, endPoint x: 337, endPoint y: 58, distance: 19.0
click at [337, 58] on h5 "Halfway through a data-center migration, your cost report shows a planned value…" at bounding box center [309, 71] width 213 height 48
click at [362, 172] on div "Launch root cause analysis of the $15,000 overrun and develop a cost recovery p…" at bounding box center [309, 173] width 211 height 22
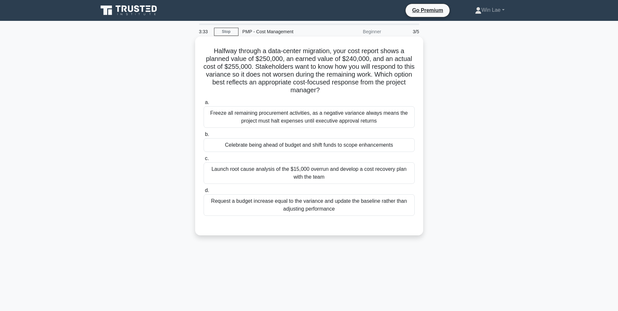
click at [204, 161] on input "c. Launch root cause analysis of the $15,000 overrun and develop a cost recover…" at bounding box center [204, 158] width 0 height 4
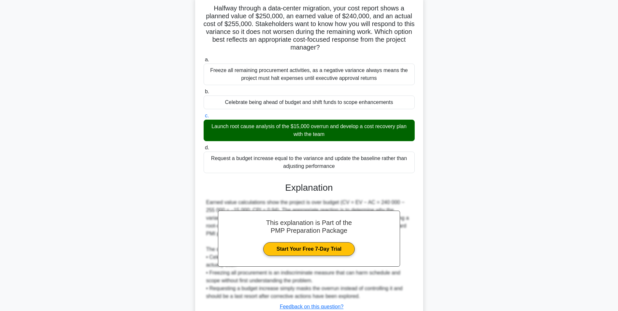
scroll to position [91, 0]
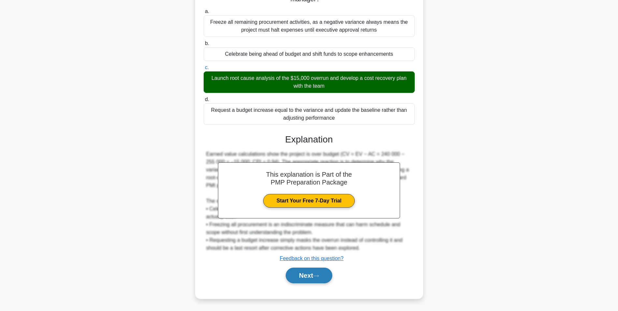
click at [316, 275] on icon at bounding box center [316, 276] width 6 height 4
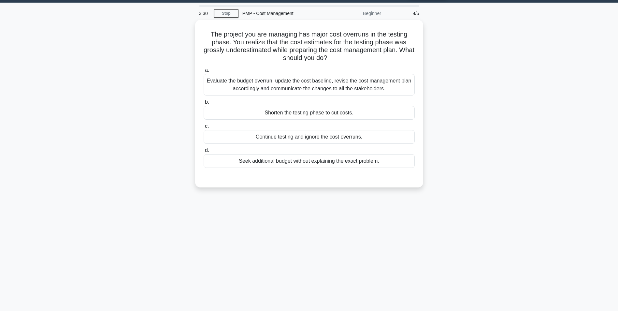
scroll to position [0, 0]
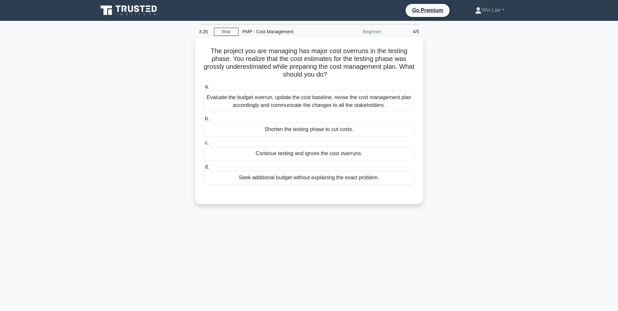
drag, startPoint x: 212, startPoint y: 52, endPoint x: 366, endPoint y: 72, distance: 155.8
click at [366, 72] on h5 "The project you are managing has major cost overruns in the testing phase. You …" at bounding box center [309, 63] width 213 height 32
drag, startPoint x: 366, startPoint y: 72, endPoint x: 350, endPoint y: 74, distance: 16.4
click at [350, 74] on h5 "The project you are managing has major cost overruns in the testing phase. You …" at bounding box center [309, 63] width 213 height 32
click at [322, 98] on div "Evaluate the budget overrun, update the cost baseline, revise the cost manageme…" at bounding box center [309, 102] width 211 height 22
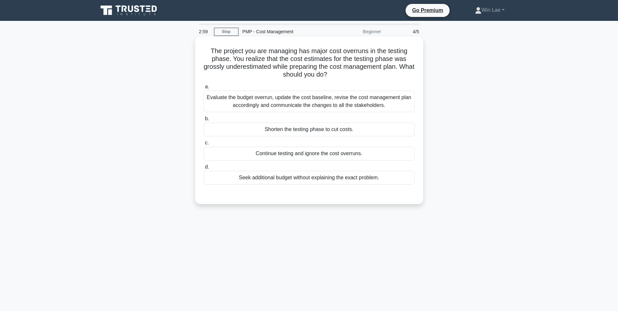
click at [204, 89] on input "a. Evaluate the budget overrun, update the cost baseline, revise the cost manag…" at bounding box center [204, 87] width 0 height 4
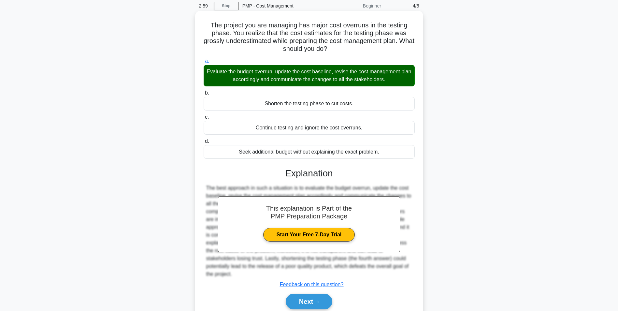
scroll to position [52, 0]
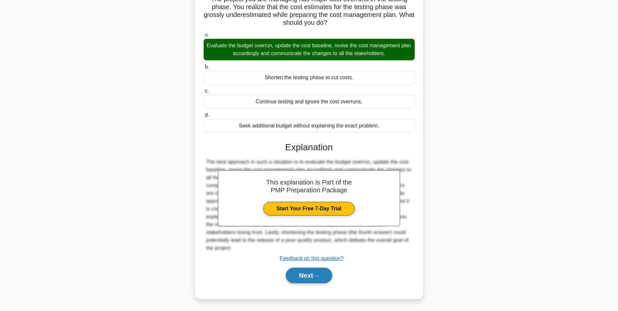
click at [296, 281] on button "Next" at bounding box center [309, 276] width 47 height 16
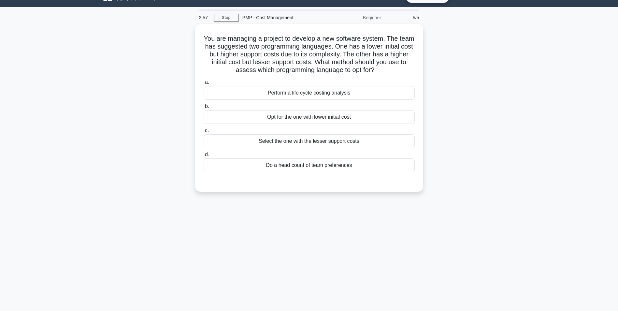
scroll to position [0, 0]
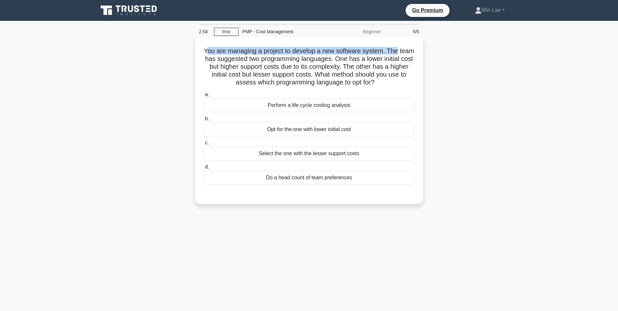
drag, startPoint x: 212, startPoint y: 51, endPoint x: 411, endPoint y: 54, distance: 198.6
click at [411, 54] on h5 "You are managing a project to develop a new software system. The team has sugge…" at bounding box center [309, 67] width 213 height 40
click at [213, 63] on h5 "You are managing a project to develop a new software system. The team has sugge…" at bounding box center [309, 67] width 213 height 40
drag, startPoint x: 211, startPoint y: 59, endPoint x: 358, endPoint y: 61, distance: 147.4
click at [358, 61] on h5 "You are managing a project to develop a new software system. The team has sugge…" at bounding box center [309, 67] width 213 height 40
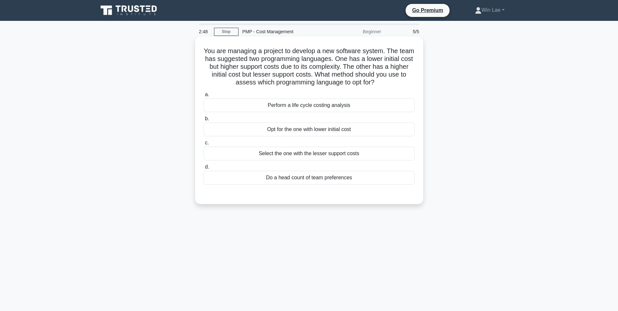
click at [267, 69] on h5 "You are managing a project to develop a new software system. The team has sugge…" at bounding box center [309, 67] width 213 height 40
click at [304, 106] on div "Perform a life cycle costing analysis" at bounding box center [309, 105] width 211 height 14
click at [204, 97] on input "a. Perform a life cycle costing analysis" at bounding box center [204, 95] width 0 height 4
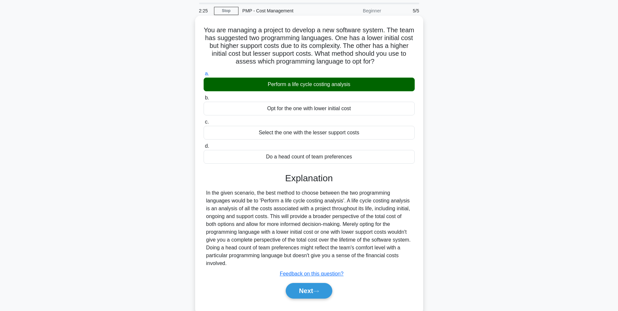
scroll to position [41, 0]
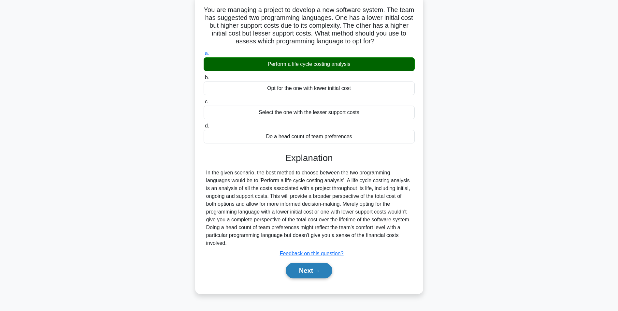
click at [313, 266] on button "Next" at bounding box center [309, 271] width 47 height 16
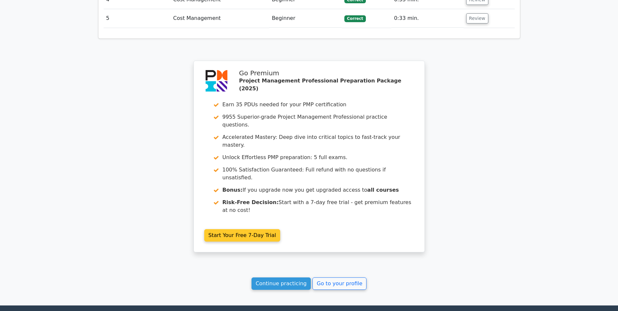
scroll to position [950, 0]
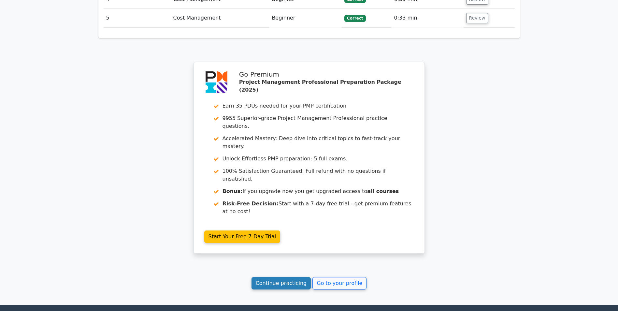
click at [274, 277] on link "Continue practicing" at bounding box center [282, 283] width 60 height 12
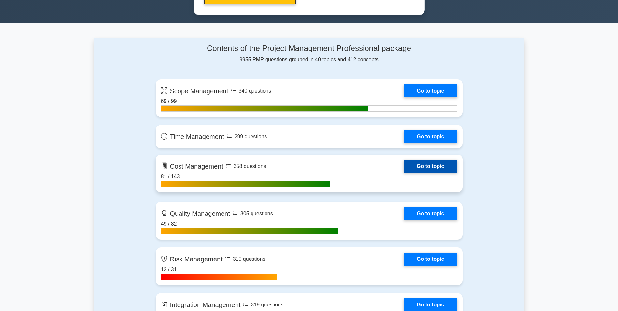
scroll to position [424, 0]
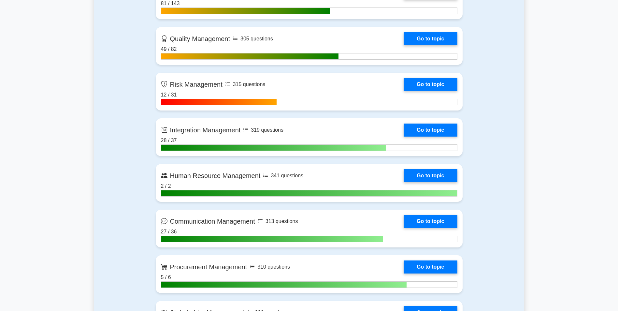
scroll to position [489, 0]
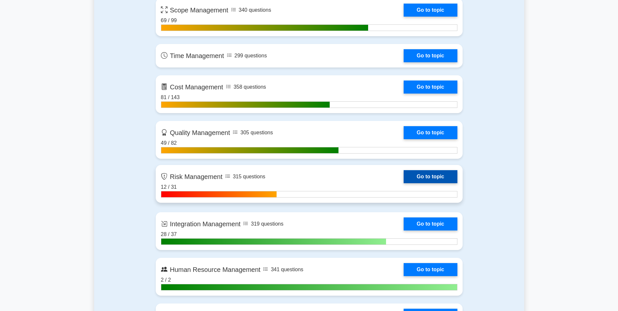
click at [439, 178] on link "Go to topic" at bounding box center [430, 176] width 53 height 13
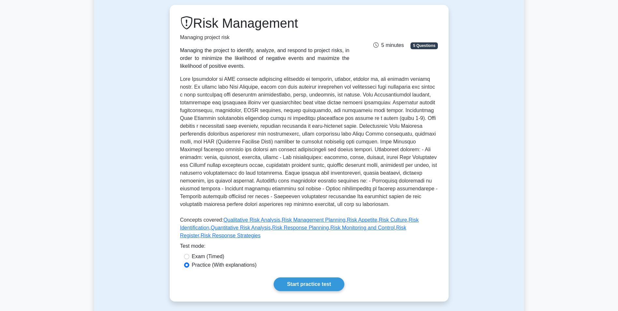
scroll to position [98, 0]
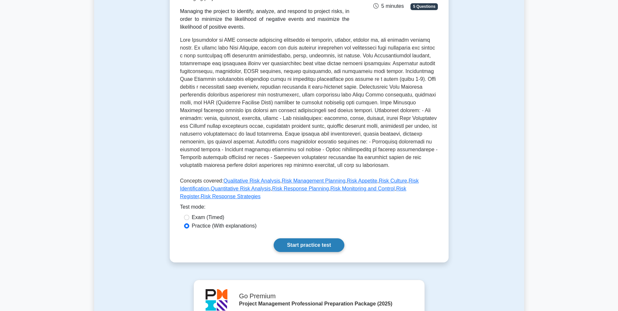
click at [287, 238] on link "Start practice test" at bounding box center [309, 245] width 71 height 14
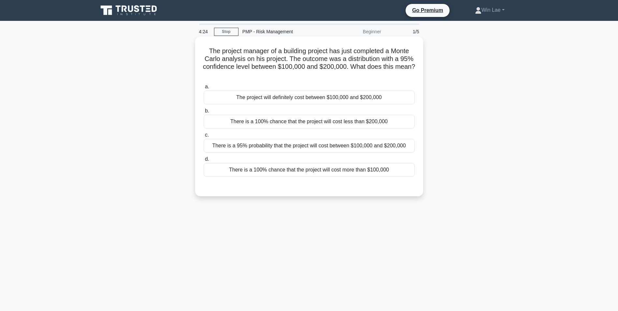
click at [263, 144] on div "There is a 95% probability that the project will cost between $100,000 and $200…" at bounding box center [309, 146] width 211 height 14
click at [204, 137] on input "c. There is a 95% probability that the project will cost between $100,000 and $…" at bounding box center [204, 135] width 0 height 4
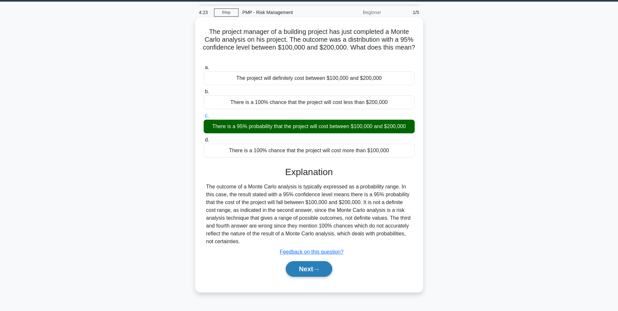
scroll to position [41, 0]
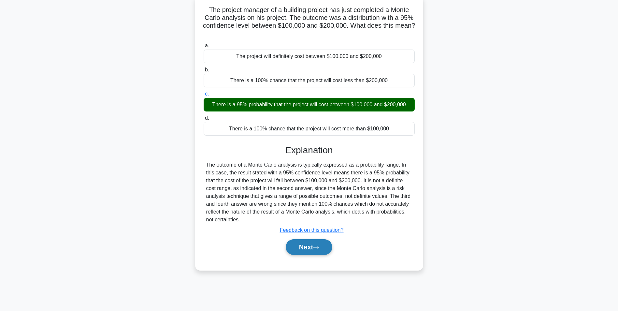
click at [297, 247] on button "Next" at bounding box center [309, 247] width 47 height 16
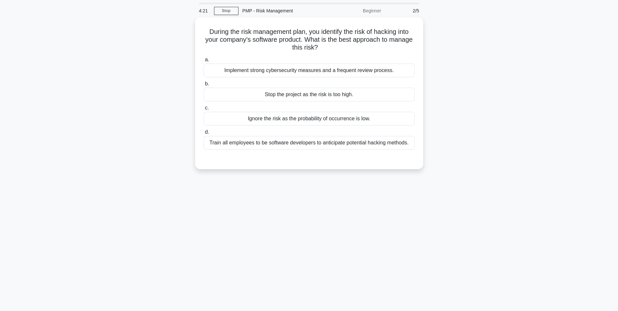
scroll to position [0, 0]
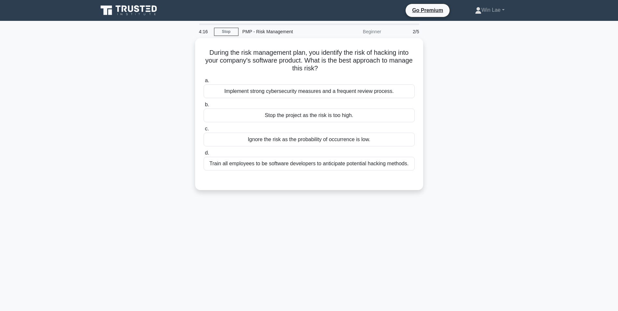
click at [169, 197] on div "During the risk management plan, you identify the risk of hacking into your com…" at bounding box center [309, 118] width 430 height 160
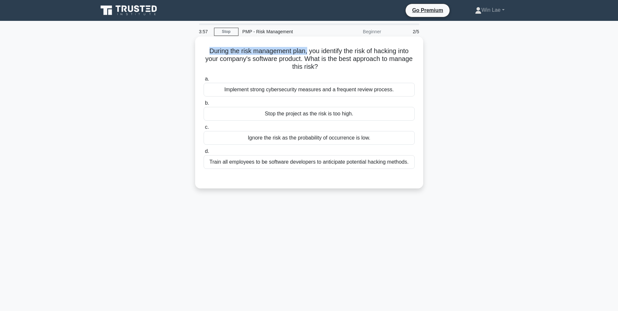
drag, startPoint x: 205, startPoint y: 52, endPoint x: 306, endPoint y: 47, distance: 101.5
click at [306, 47] on h5 "During the risk management plan, you identify the risk of hacking into your com…" at bounding box center [309, 59] width 213 height 24
drag, startPoint x: 306, startPoint y: 47, endPoint x: 258, endPoint y: 62, distance: 51.2
click at [258, 62] on h5 "During the risk management plan, you identify the risk of hacking into your com…" at bounding box center [309, 59] width 213 height 24
click at [276, 87] on div "Implement strong cybersecurity measures and a frequent review process." at bounding box center [309, 90] width 211 height 14
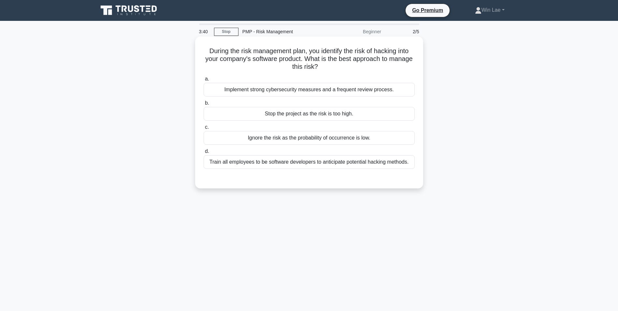
click at [204, 81] on input "a. Implement strong cybersecurity measures and a frequent review process." at bounding box center [204, 79] width 0 height 4
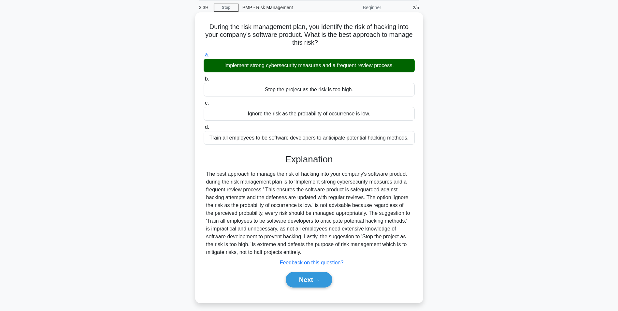
scroll to position [41, 0]
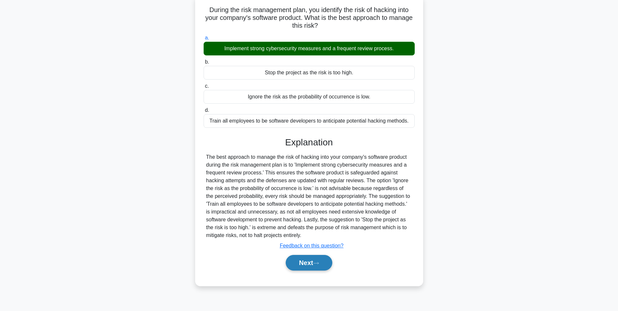
drag, startPoint x: 308, startPoint y: 263, endPoint x: 304, endPoint y: 263, distance: 4.6
click at [308, 263] on button "Next" at bounding box center [309, 263] width 47 height 16
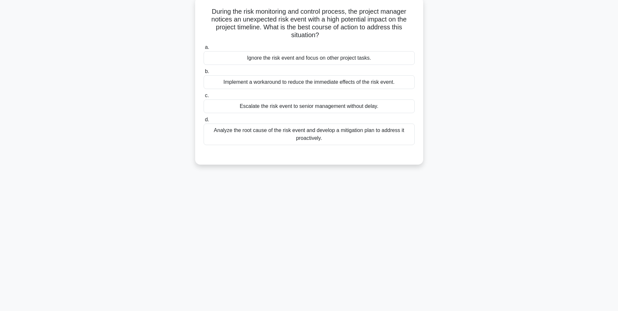
scroll to position [0, 0]
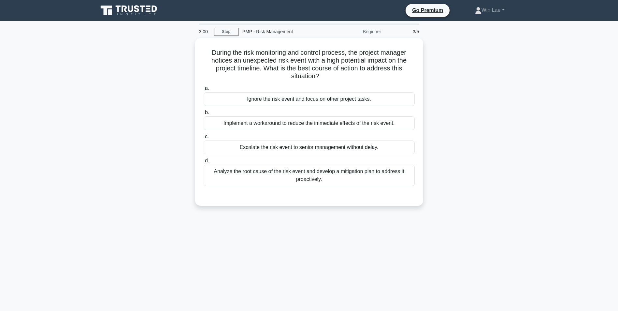
click at [175, 227] on div "3:00 Stop PMP - Risk Management Beginner 3/5 During the risk monitoring and con…" at bounding box center [309, 186] width 430 height 326
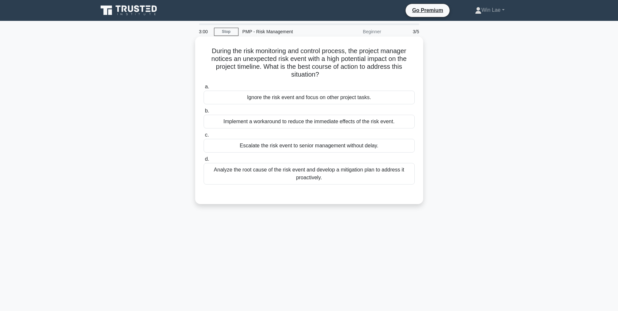
click at [270, 181] on div "Analyze the root cause of the risk event and develop a mitigation plan to addre…" at bounding box center [309, 174] width 211 height 22
click at [204, 161] on input "d. Analyze the root cause of the risk event and develop a mitigation plan to ad…" at bounding box center [204, 159] width 0 height 4
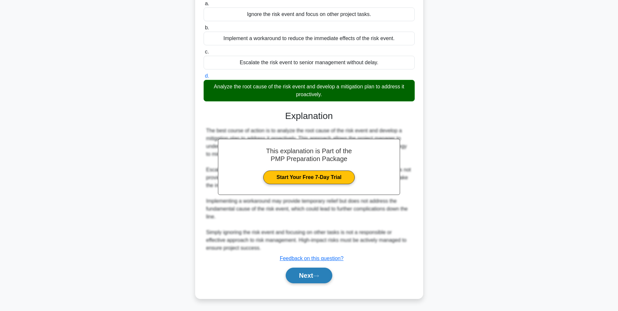
click at [296, 273] on button "Next" at bounding box center [309, 276] width 47 height 16
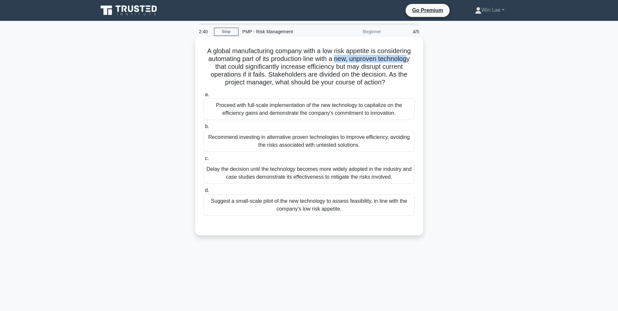
drag, startPoint x: 336, startPoint y: 62, endPoint x: 410, endPoint y: 62, distance: 74.7
click at [410, 62] on h5 "A global manufacturing company with a low risk appetite is considering automati…" at bounding box center [309, 67] width 213 height 40
drag, startPoint x: 410, startPoint y: 62, endPoint x: 393, endPoint y: 73, distance: 20.8
click at [393, 73] on h5 "A global manufacturing company with a low risk appetite is considering automati…" at bounding box center [309, 67] width 213 height 40
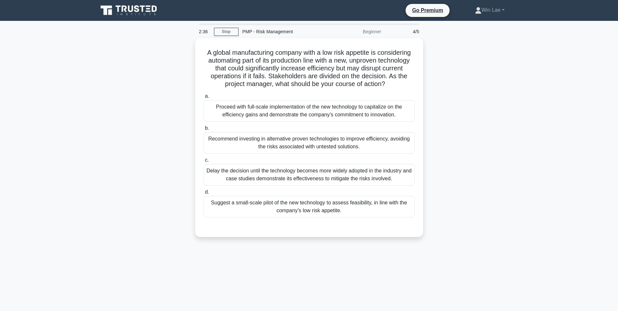
click at [148, 138] on div "A global manufacturing company with a low risk appetite is considering automati…" at bounding box center [309, 141] width 430 height 207
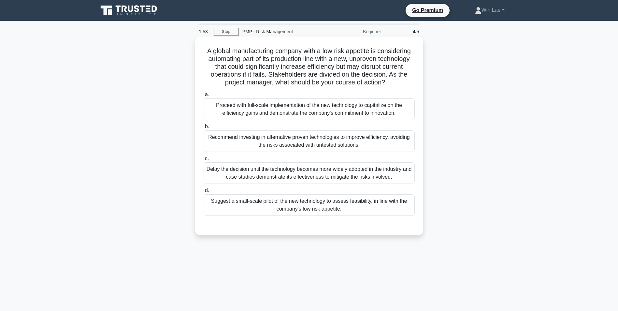
click at [273, 209] on div "Suggest a small-scale pilot of the new technology to assess feasibility, in lin…" at bounding box center [309, 205] width 211 height 22
click at [204, 193] on input "d. Suggest a small-scale pilot of the new technology to assess feasibility, in …" at bounding box center [204, 190] width 0 height 4
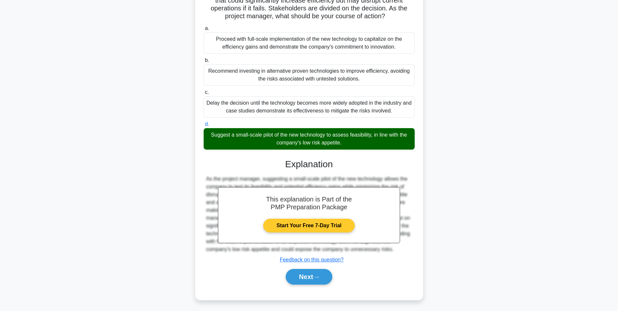
scroll to position [68, 0]
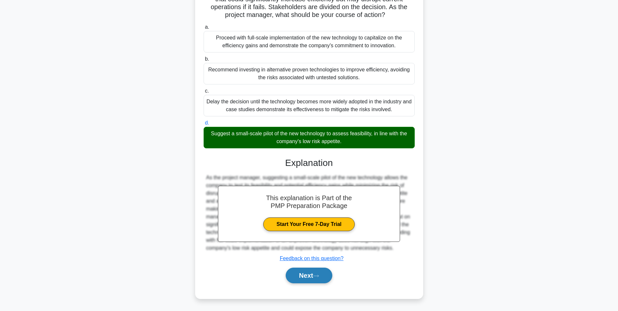
click at [317, 277] on icon at bounding box center [316, 276] width 6 height 4
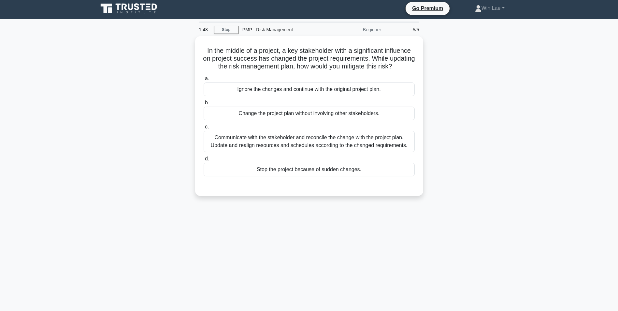
scroll to position [0, 0]
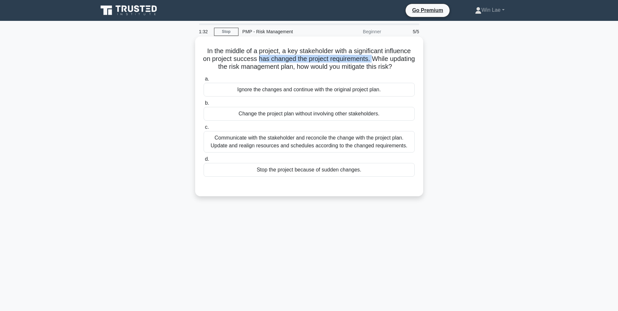
drag, startPoint x: 271, startPoint y: 60, endPoint x: 386, endPoint y: 60, distance: 115.1
click at [386, 60] on h5 "In the middle of a project, a key stakeholder with a significant influence on p…" at bounding box center [309, 59] width 213 height 24
click at [288, 67] on h5 "In the middle of a project, a key stakeholder with a significant influence on p…" at bounding box center [309, 59] width 213 height 24
click at [350, 153] on div "Communicate with the stakeholder and reconcile the change with the project plan…" at bounding box center [309, 142] width 211 height 22
click at [204, 129] on input "c. Communicate with the stakeholder and reconcile the change with the project p…" at bounding box center [204, 127] width 0 height 4
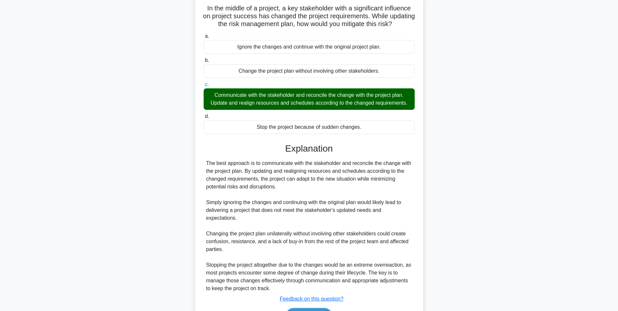
scroll to position [91, 0]
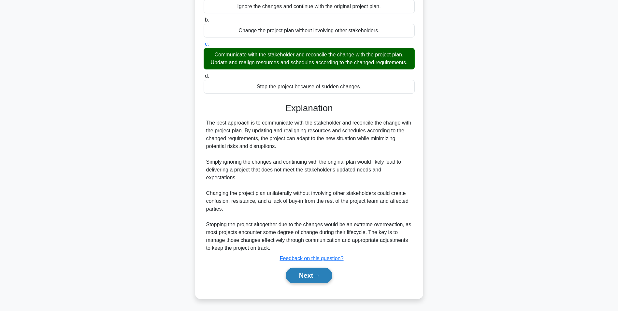
click at [307, 276] on button "Next" at bounding box center [309, 276] width 47 height 16
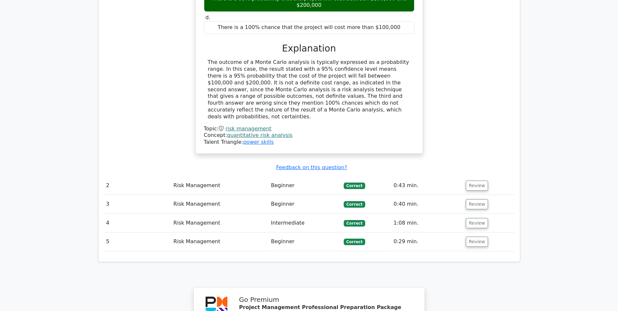
scroll to position [652, 0]
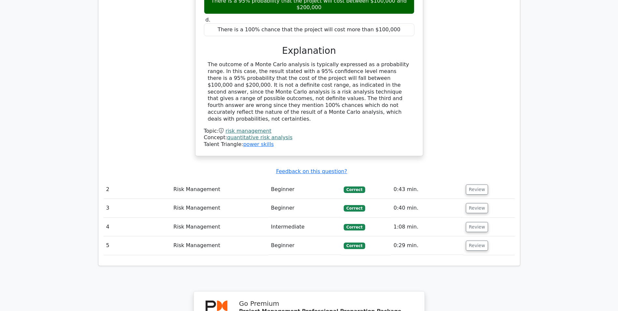
click at [245, 128] on link "risk management" at bounding box center [249, 131] width 46 height 6
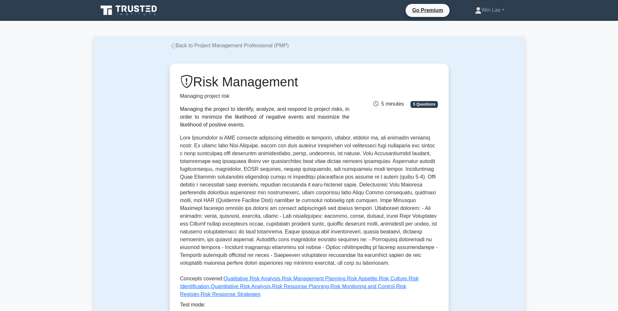
click at [321, 216] on p at bounding box center [309, 202] width 258 height 136
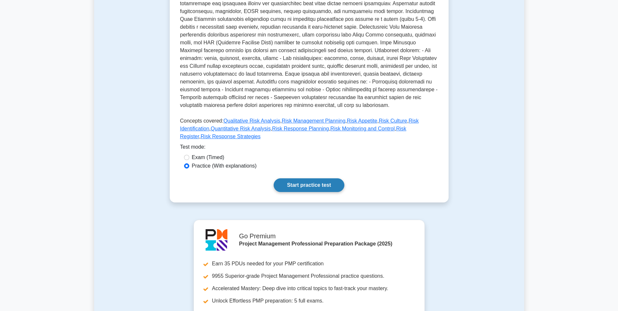
scroll to position [158, 0]
click at [292, 178] on link "Start practice test" at bounding box center [309, 185] width 71 height 14
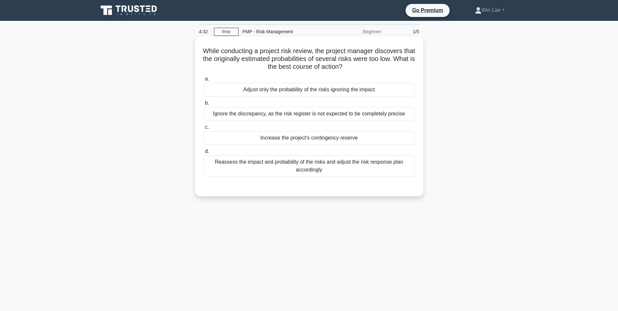
click at [365, 170] on div "Reassess the impact and probability of the risks and adjust the risk response p…" at bounding box center [309, 166] width 211 height 22
click at [204, 154] on input "d. Reassess the impact and probability of the risks and adjust the risk respons…" at bounding box center [204, 151] width 0 height 4
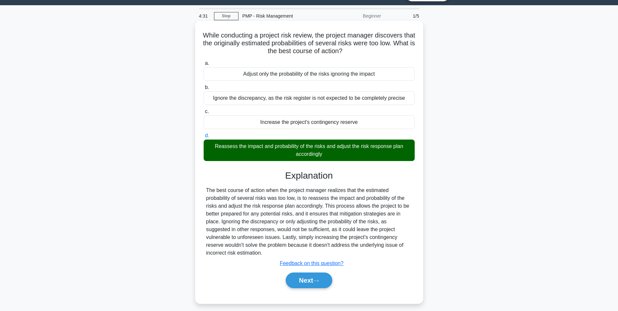
scroll to position [41, 0]
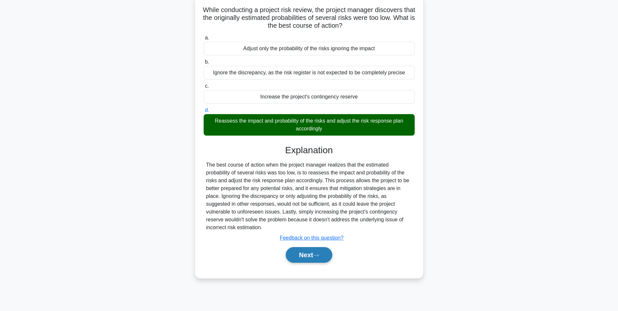
click at [288, 257] on button "Next" at bounding box center [309, 255] width 47 height 16
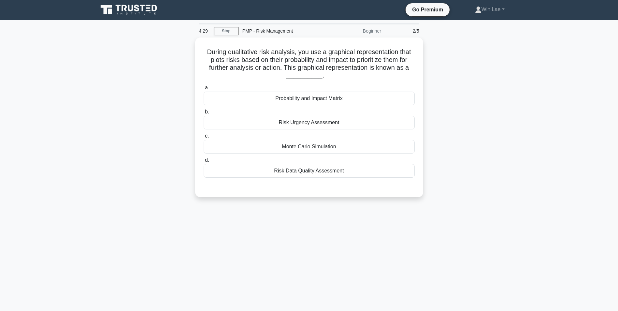
scroll to position [0, 0]
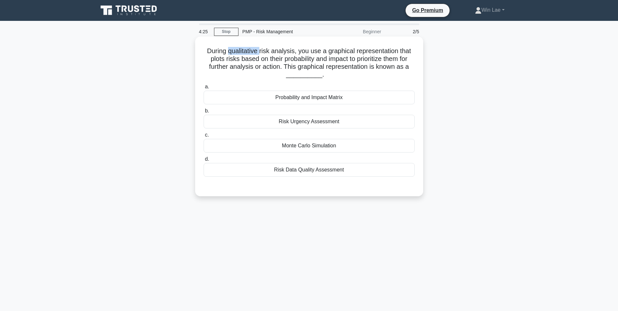
drag, startPoint x: 226, startPoint y: 52, endPoint x: 260, endPoint y: 52, distance: 33.9
click at [260, 52] on h5 "During qualitative risk analysis, you use a graphical representation that plots…" at bounding box center [309, 63] width 213 height 32
drag, startPoint x: 260, startPoint y: 52, endPoint x: 319, endPoint y: 54, distance: 59.1
click at [319, 54] on h5 "During qualitative risk analysis, you use a graphical representation that plots…" at bounding box center [309, 63] width 213 height 32
click at [291, 97] on div "Probability and Impact Matrix" at bounding box center [309, 98] width 211 height 14
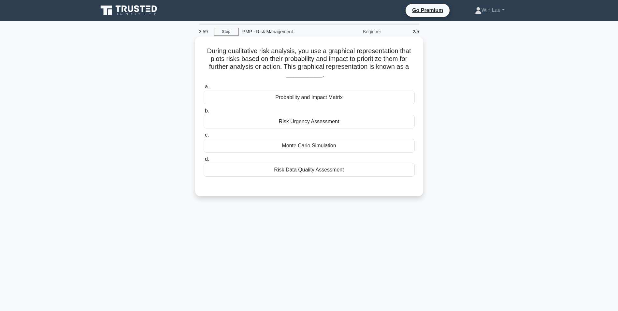
click at [204, 89] on input "a. Probability and Impact Matrix" at bounding box center [204, 87] width 0 height 4
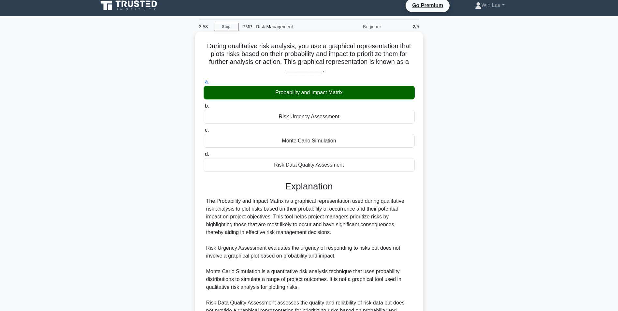
scroll to position [68, 0]
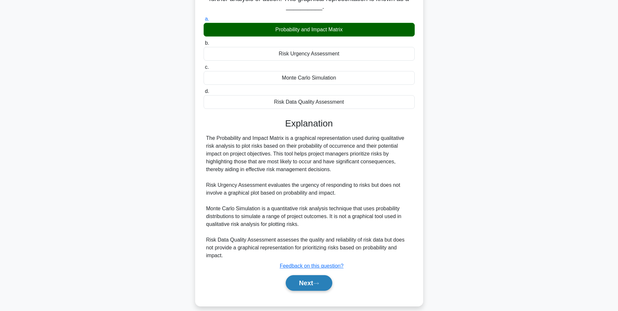
click at [304, 279] on button "Next" at bounding box center [309, 283] width 47 height 16
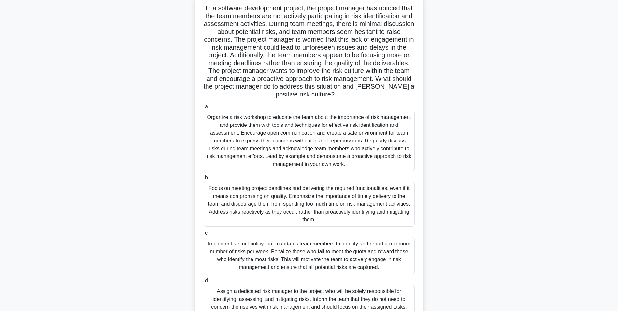
scroll to position [33, 0]
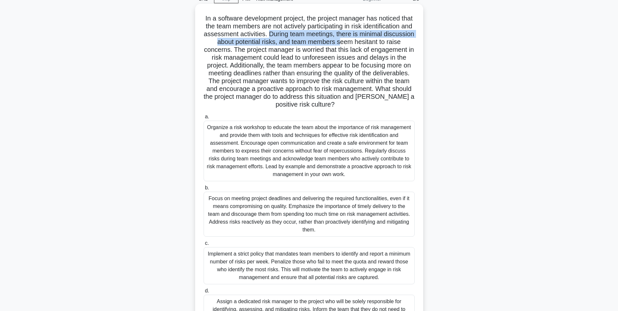
drag, startPoint x: 323, startPoint y: 35, endPoint x: 396, endPoint y: 41, distance: 73.6
click at [396, 41] on h5 "In a software development project, the project manager has noticed that the tea…" at bounding box center [309, 61] width 213 height 95
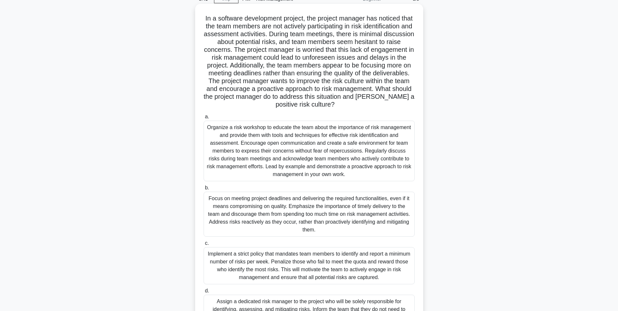
click at [293, 57] on h5 "In a software development project, the project manager has noticed that the tea…" at bounding box center [309, 61] width 213 height 95
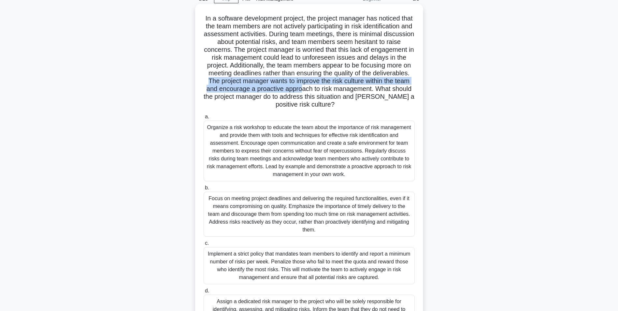
drag, startPoint x: 253, startPoint y: 82, endPoint x: 368, endPoint y: 91, distance: 115.1
click at [368, 91] on h5 "In a software development project, the project manager has noticed that the tea…" at bounding box center [309, 61] width 213 height 95
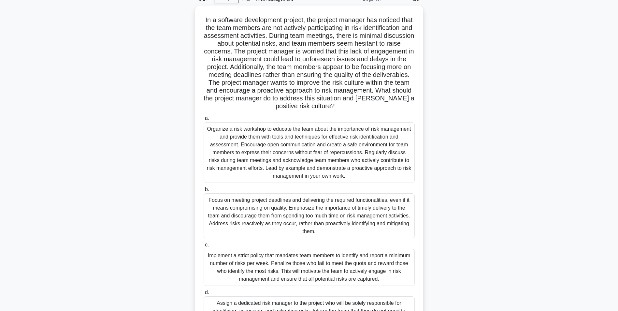
click at [452, 99] on div "In a software development project, the project manager has noticed that the tea…" at bounding box center [309, 187] width 430 height 363
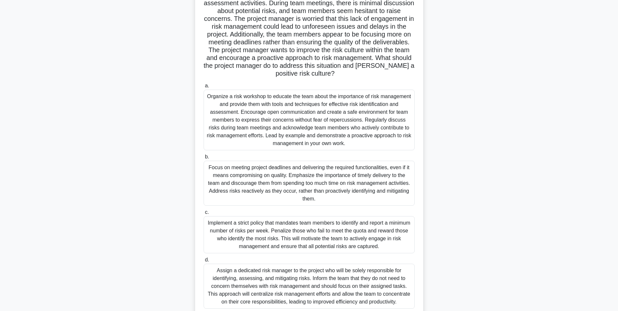
scroll to position [93, 0]
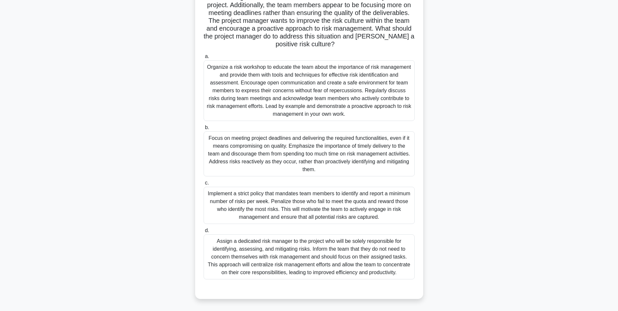
click at [304, 94] on div "Organize a risk workshop to educate the team about the importance of risk manag…" at bounding box center [309, 90] width 211 height 61
click at [204, 59] on input "a. Organize a risk workshop to educate the team about the importance of risk ma…" at bounding box center [204, 56] width 0 height 4
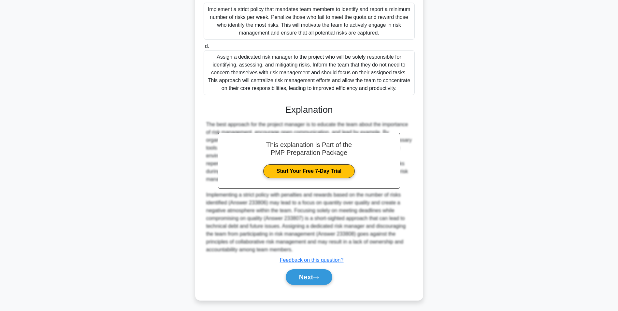
scroll to position [279, 0]
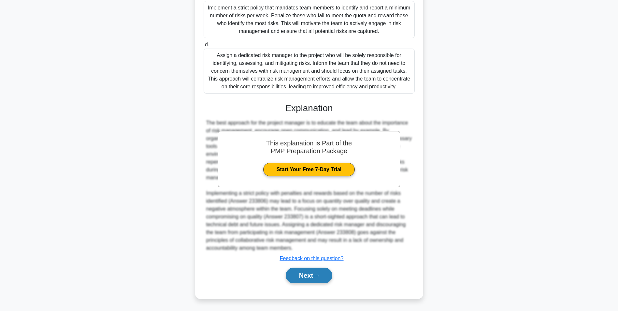
click at [295, 276] on button "Next" at bounding box center [309, 276] width 47 height 16
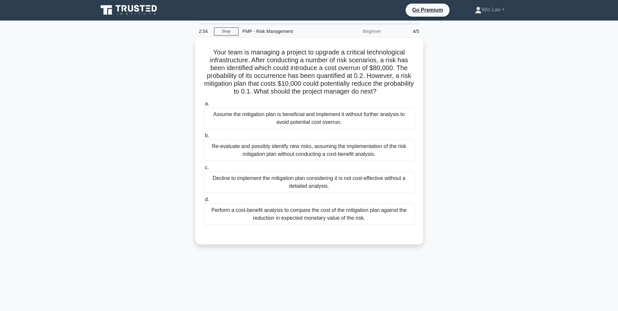
scroll to position [0, 0]
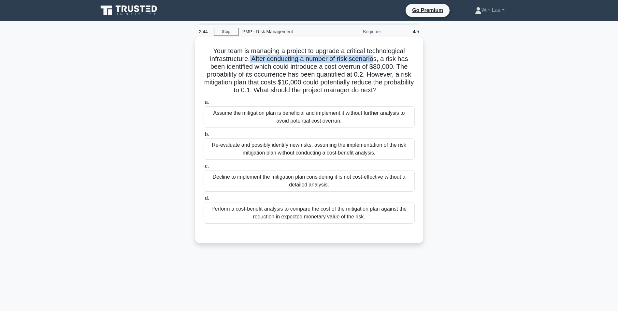
drag, startPoint x: 250, startPoint y: 58, endPoint x: 377, endPoint y: 60, distance: 127.5
click at [377, 60] on h5 "Your team is managing a project to upgrade a critical technological infrastruct…" at bounding box center [309, 71] width 213 height 48
drag, startPoint x: 377, startPoint y: 60, endPoint x: 373, endPoint y: 75, distance: 15.6
click at [373, 75] on h5 "Your team is managing a project to upgrade a critical technological infrastruct…" at bounding box center [309, 71] width 213 height 48
drag, startPoint x: 252, startPoint y: 68, endPoint x: 399, endPoint y: 69, distance: 147.0
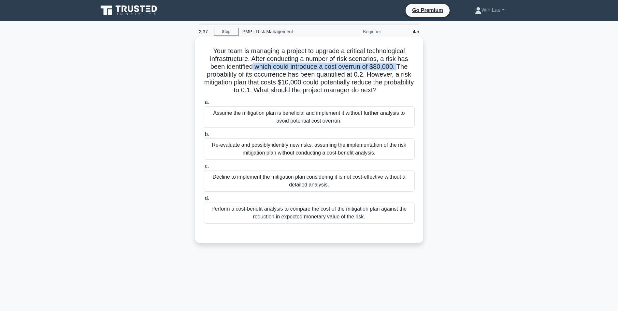
click at [399, 69] on h5 "Your team is managing a project to upgrade a critical technological infrastruct…" at bounding box center [309, 71] width 213 height 48
click at [230, 74] on h5 "Your team is managing a project to upgrade a critical technological infrastruct…" at bounding box center [309, 71] width 213 height 48
drag, startPoint x: 350, startPoint y: 75, endPoint x: 365, endPoint y: 75, distance: 14.7
click at [365, 75] on h5 "Your team is managing a project to upgrade a critical technological infrastruct…" at bounding box center [309, 71] width 213 height 48
click at [290, 81] on h5 "Your team is managing a project to upgrade a critical technological infrastruct…" at bounding box center [309, 71] width 213 height 48
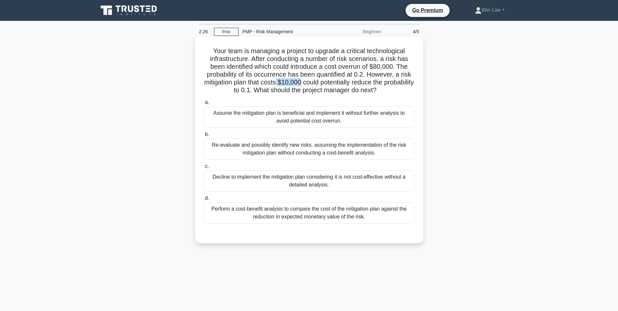
drag, startPoint x: 293, startPoint y: 82, endPoint x: 316, endPoint y: 82, distance: 22.2
click at [316, 82] on h5 "Your team is managing a project to upgrade a critical technological infrastruct…" at bounding box center [309, 71] width 213 height 48
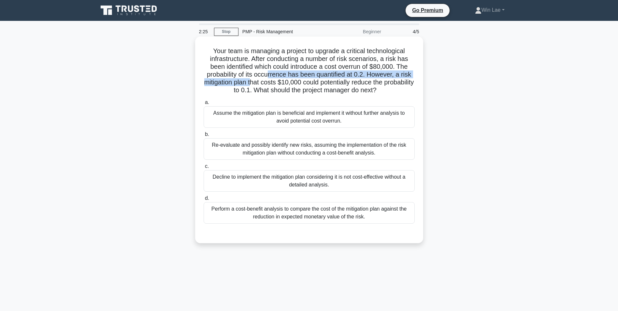
drag, startPoint x: 316, startPoint y: 82, endPoint x: 268, endPoint y: 81, distance: 47.9
click at [268, 81] on h5 "Your team is managing a project to upgrade a critical technological infrastruct…" at bounding box center [309, 71] width 213 height 48
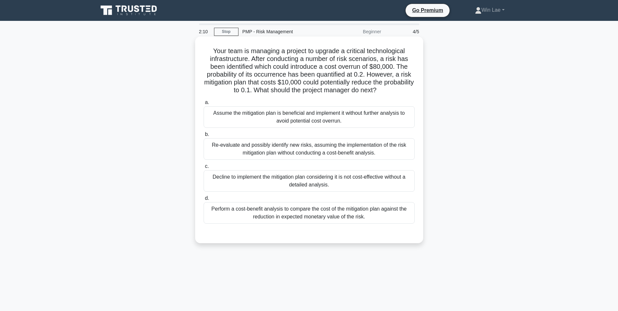
click at [332, 216] on div "Perform a cost-benefit analysis to compare the cost of the mitigation plan agai…" at bounding box center [309, 213] width 211 height 22
click at [291, 212] on div "Perform a cost-benefit analysis to compare the cost of the mitigation plan agai…" at bounding box center [309, 213] width 211 height 22
click at [204, 201] on input "d. Perform a cost-benefit analysis to compare the cost of the mitigation plan a…" at bounding box center [204, 198] width 0 height 4
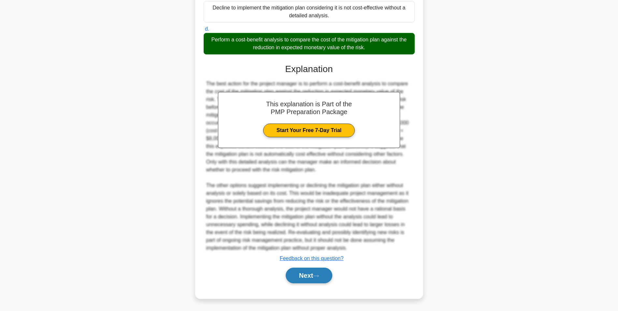
click at [318, 277] on icon at bounding box center [316, 276] width 6 height 4
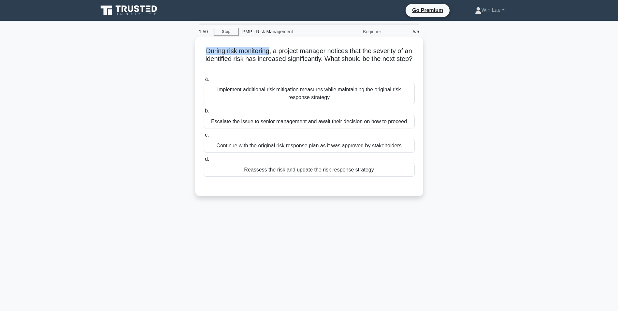
drag, startPoint x: 208, startPoint y: 51, endPoint x: 273, endPoint y: 51, distance: 64.6
click at [273, 51] on h5 "During risk monitoring, a project manager notices that the severity of an ident…" at bounding box center [309, 59] width 213 height 24
drag, startPoint x: 273, startPoint y: 51, endPoint x: 225, endPoint y: 59, distance: 48.6
click at [225, 59] on h5 "During risk monitoring, a project manager notices that the severity of an ident…" at bounding box center [309, 59] width 213 height 24
click at [267, 127] on div "Escalate the issue to senior management and await their decision on how to proc…" at bounding box center [309, 122] width 211 height 14
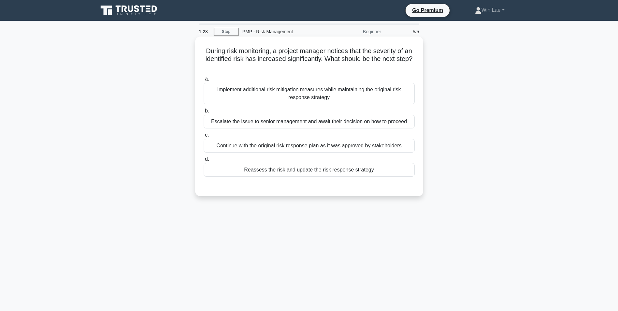
click at [204, 113] on input "b. Escalate the issue to senior management and await their decision on how to p…" at bounding box center [204, 111] width 0 height 4
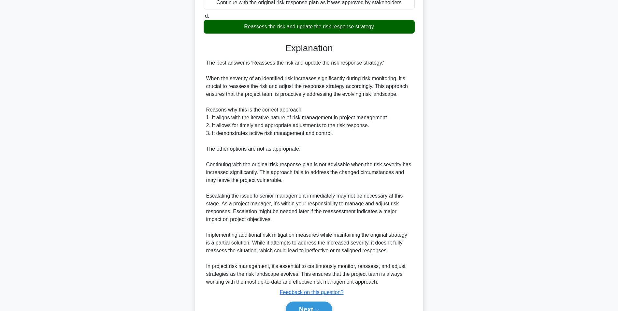
scroll to position [178, 0]
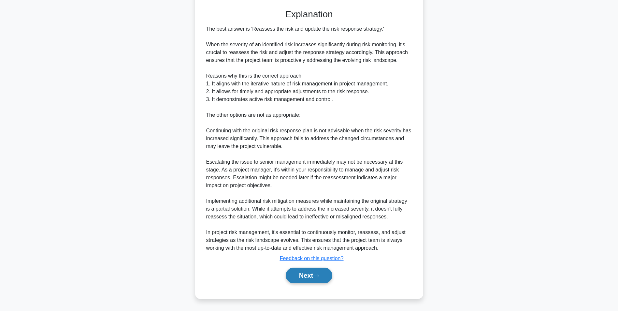
click at [314, 271] on button "Next" at bounding box center [309, 276] width 47 height 16
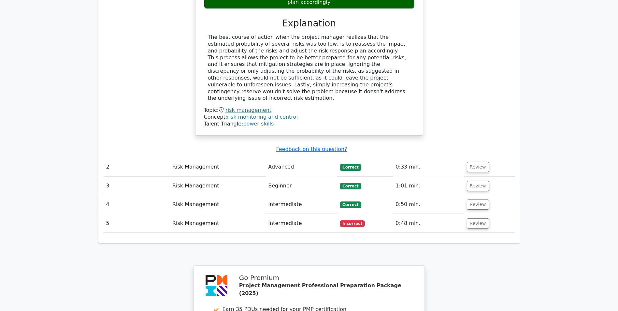
scroll to position [750, 0]
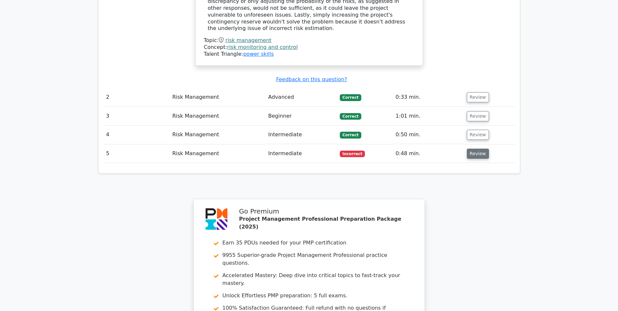
click at [470, 149] on button "Review" at bounding box center [478, 154] width 22 height 10
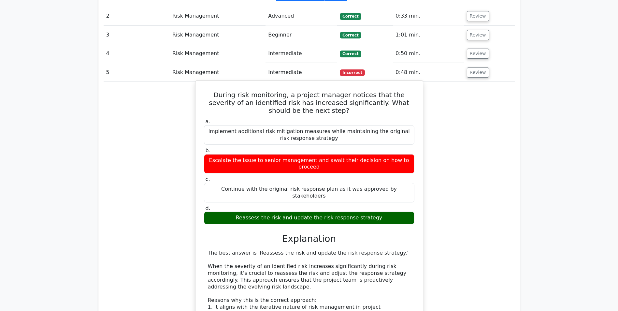
scroll to position [815, 0]
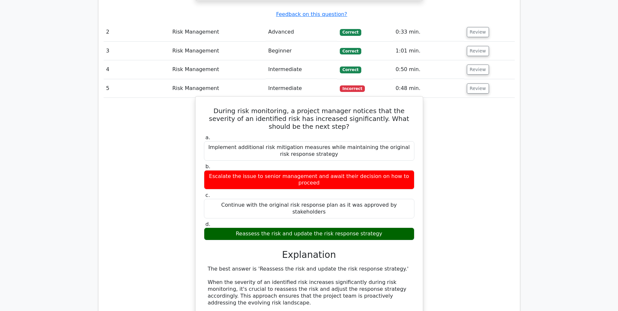
drag, startPoint x: 246, startPoint y: 175, endPoint x: 401, endPoint y: 183, distance: 155.7
click at [401, 183] on div "a. Implement additional risk mitigation measures while maintaining the original…" at bounding box center [309, 187] width 218 height 109
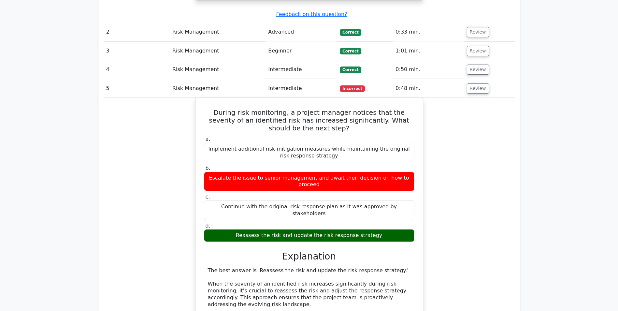
drag, startPoint x: 401, startPoint y: 183, endPoint x: 456, endPoint y: 204, distance: 59.0
click at [456, 204] on div "During risk monitoring, a project manager notices that the severity of an ident…" at bounding box center [309, 315] width 411 height 435
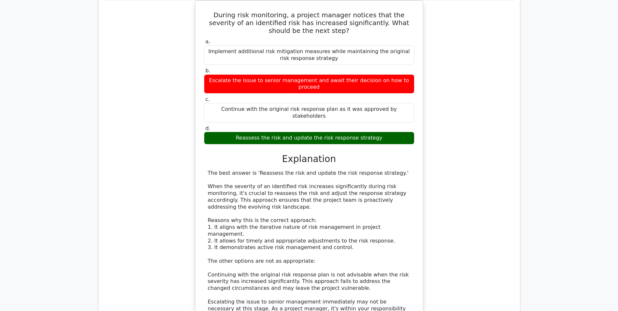
scroll to position [913, 0]
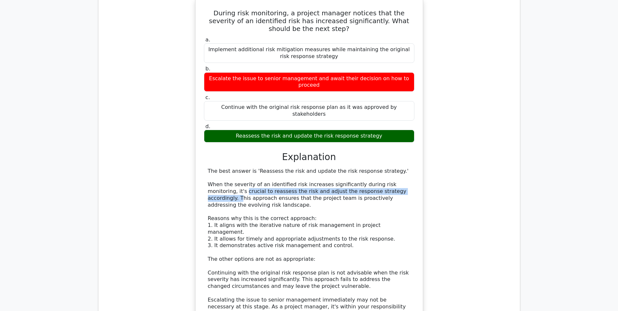
drag, startPoint x: 208, startPoint y: 134, endPoint x: 378, endPoint y: 133, distance: 169.9
click at [378, 168] on div "The best answer is 'Reassess the risk and update the risk response strategy.' W…" at bounding box center [309, 280] width 203 height 224
click at [209, 168] on div "The best answer is 'Reassess the risk and update the risk response strategy.' W…" at bounding box center [309, 280] width 203 height 224
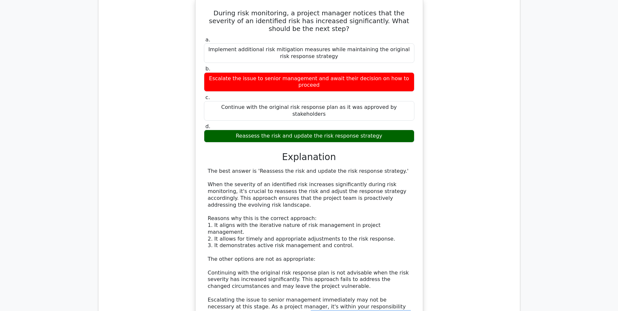
drag, startPoint x: 235, startPoint y: 242, endPoint x: 307, endPoint y: 249, distance: 72.7
click at [307, 249] on div "The best answer is 'Reassess the risk and update the risk response strategy.' W…" at bounding box center [309, 280] width 203 height 224
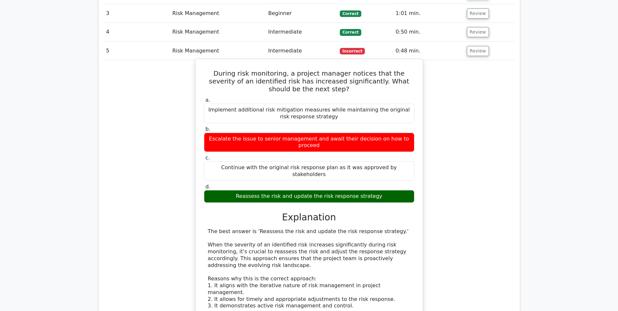
scroll to position [848, 0]
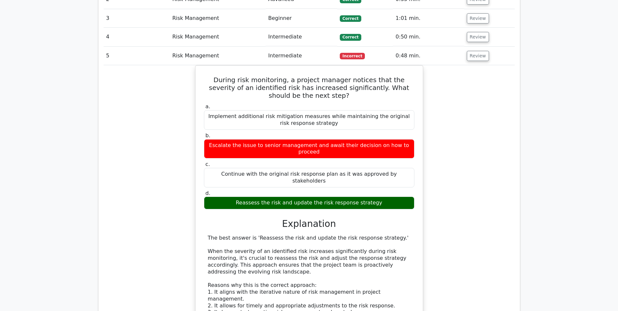
drag, startPoint x: 208, startPoint y: 100, endPoint x: 500, endPoint y: 102, distance: 292.5
click at [500, 102] on div "During risk monitoring, a project manager notices that the severity of an ident…" at bounding box center [309, 282] width 411 height 435
click at [464, 169] on div "During risk monitoring, a project manager notices that the severity of an ident…" at bounding box center [309, 282] width 411 height 435
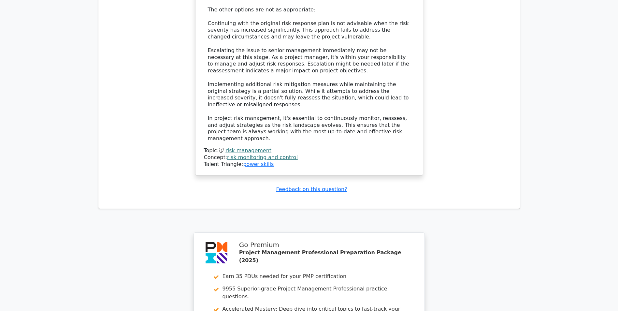
scroll to position [1206, 0]
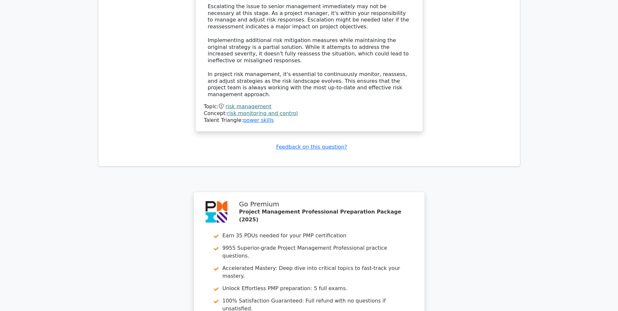
click at [255, 103] on link "risk management" at bounding box center [249, 106] width 46 height 6
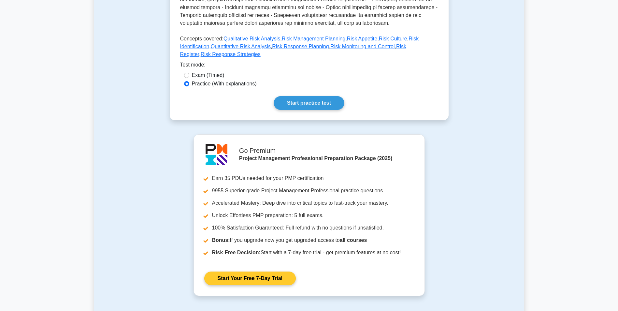
scroll to position [228, 0]
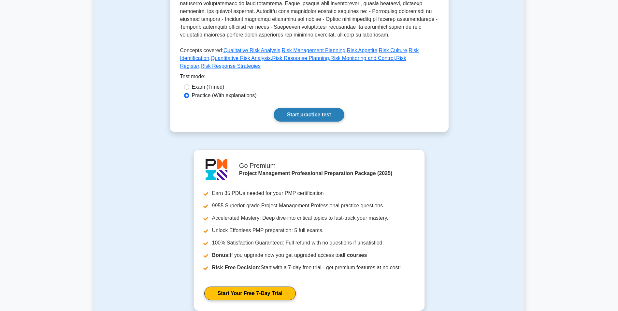
click at [324, 110] on link "Start practice test" at bounding box center [309, 115] width 71 height 14
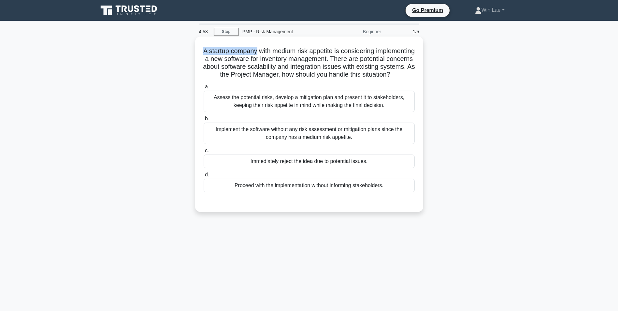
drag, startPoint x: 221, startPoint y: 52, endPoint x: 276, endPoint y: 53, distance: 54.8
click at [276, 53] on h5 "A startup company with medium risk appetite is considering implementing a new s…" at bounding box center [309, 63] width 213 height 32
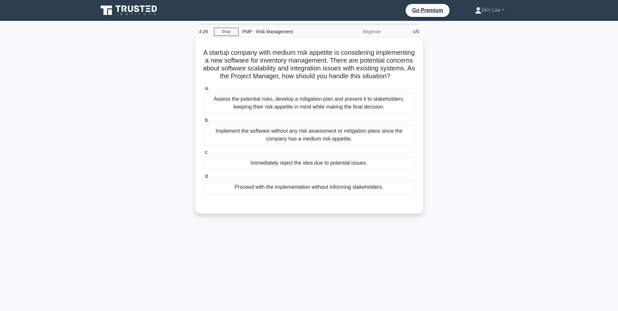
click at [173, 117] on div "A startup company with medium risk appetite is considering implementing a new s…" at bounding box center [309, 129] width 430 height 183
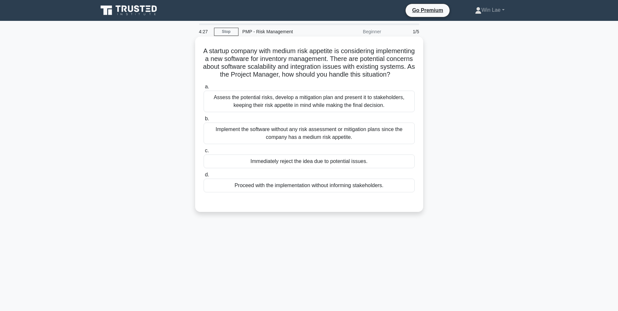
click at [261, 105] on div "Assess the potential risks, develop a mitigation plan and present it to stakeho…" at bounding box center [309, 102] width 211 height 22
click at [204, 89] on input "a. Assess the potential risks, develop a mitigation plan and present it to stak…" at bounding box center [204, 87] width 0 height 4
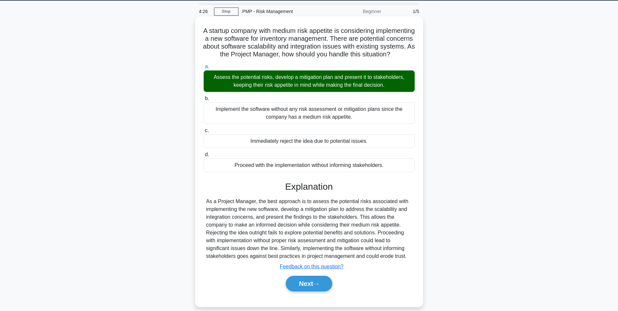
scroll to position [41, 0]
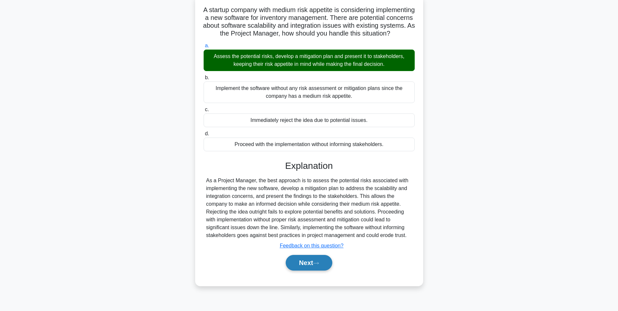
click at [318, 265] on icon at bounding box center [316, 263] width 6 height 4
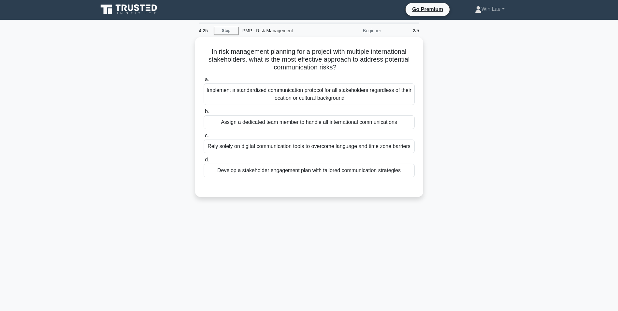
scroll to position [0, 0]
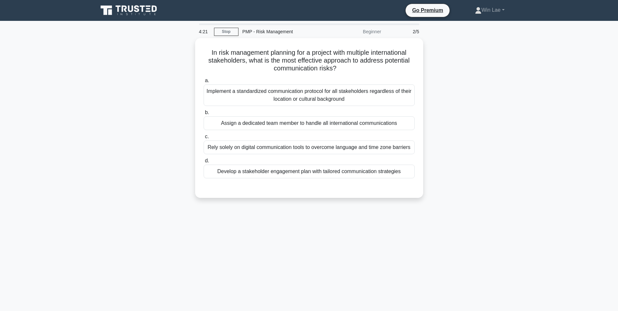
click at [104, 153] on div "In risk management planning for a project with multiple international stakehold…" at bounding box center [309, 122] width 430 height 168
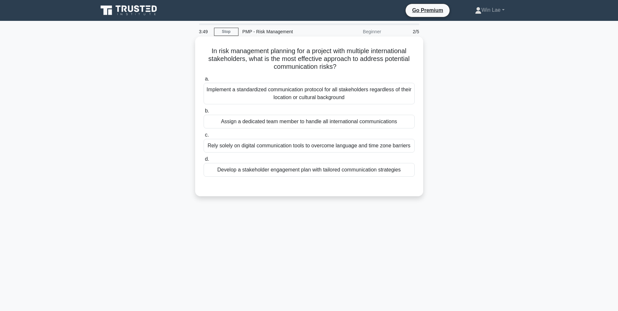
click at [224, 147] on div "Rely solely on digital communication tools to overcome language and time zone b…" at bounding box center [309, 146] width 211 height 14
click at [204, 137] on input "c. Rely solely on digital communication tools to overcome language and time zon…" at bounding box center [204, 135] width 0 height 4
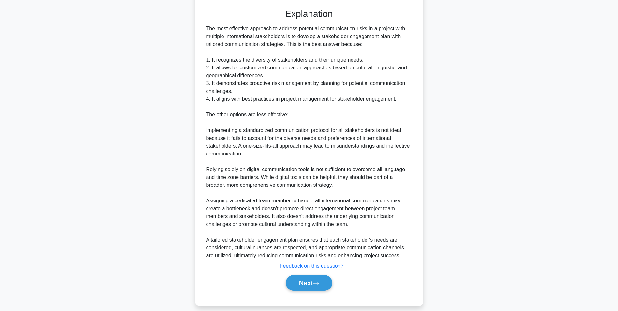
scroll to position [194, 0]
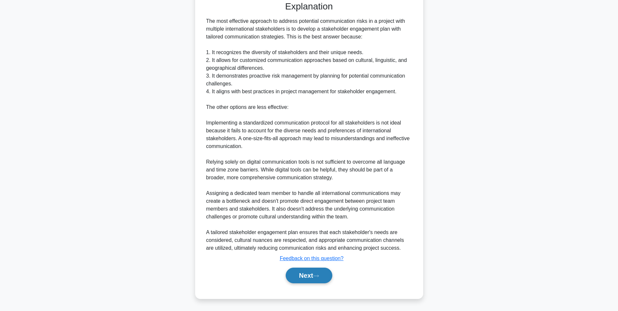
click at [308, 275] on button "Next" at bounding box center [309, 276] width 47 height 16
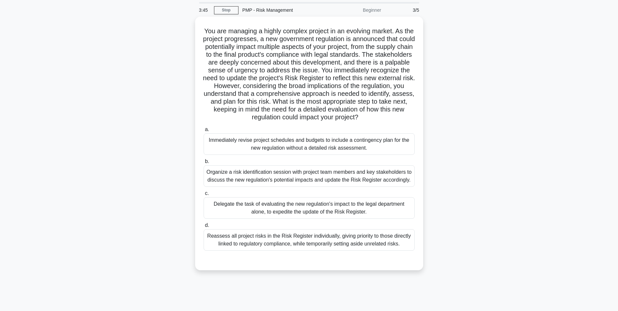
scroll to position [0, 0]
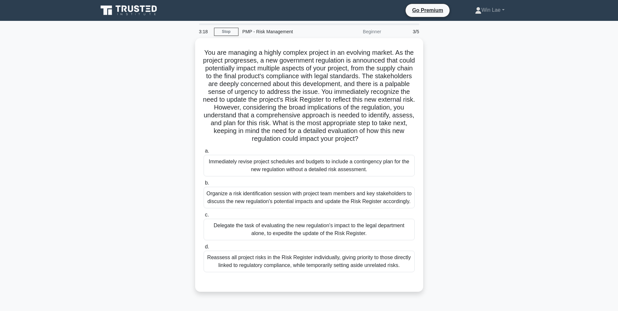
click at [169, 205] on div "You are managing a highly complex project in an evolving market. As the project…" at bounding box center [309, 168] width 430 height 261
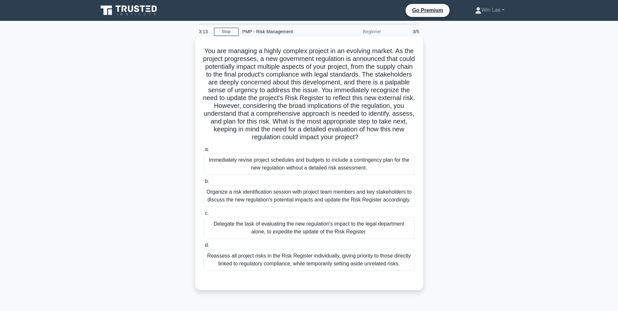
click at [300, 259] on div "Reassess all project risks in the Risk Register individually, giving priority t…" at bounding box center [309, 260] width 211 height 22
click at [204, 247] on input "d. Reassess all project risks in the Risk Register individually, giving priorit…" at bounding box center [204, 245] width 0 height 4
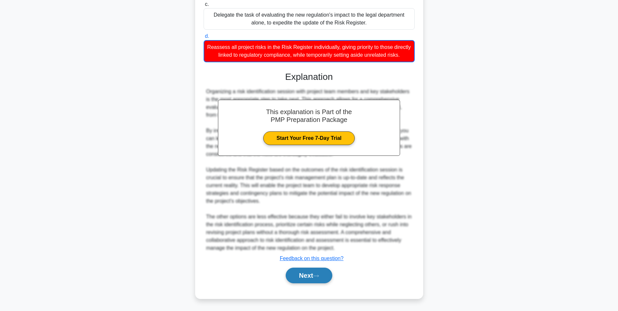
click at [304, 278] on button "Next" at bounding box center [309, 276] width 47 height 16
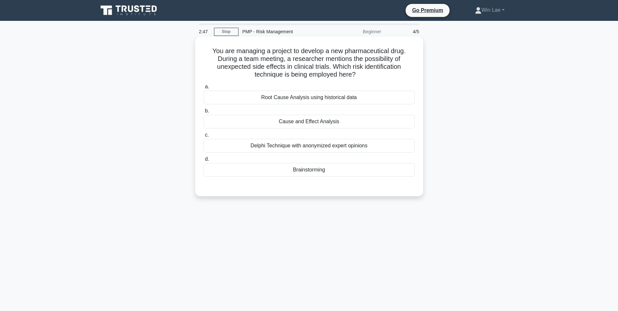
click at [363, 71] on icon ".spinner_0XTQ{transform-origin:center;animation:spinner_y6GP .75s linear infini…" at bounding box center [360, 75] width 8 height 8
drag, startPoint x: 288, startPoint y: 59, endPoint x: 355, endPoint y: 60, distance: 67.2
click at [355, 60] on h5 "You are managing a project to develop a new pharmaceutical drug. During a team …" at bounding box center [309, 63] width 213 height 32
click at [226, 61] on h5 "You are managing a project to develop a new pharmaceutical drug. During a team …" at bounding box center [309, 63] width 213 height 32
drag, startPoint x: 293, startPoint y: 69, endPoint x: 328, endPoint y: 69, distance: 34.6
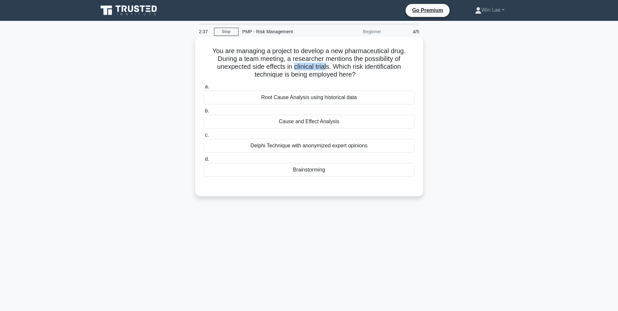
click at [328, 69] on h5 "You are managing a project to develop a new pharmaceutical drug. During a team …" at bounding box center [309, 63] width 213 height 32
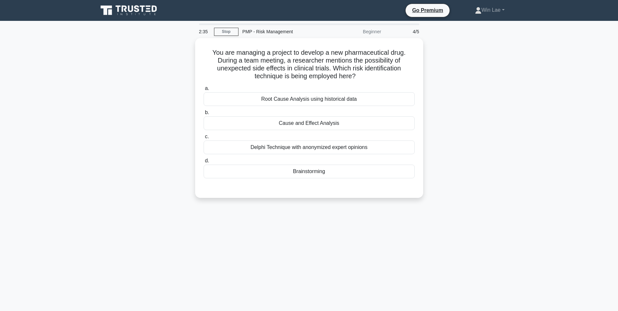
click at [163, 133] on div "You are managing a project to develop a new pharmaceutical drug. During a team …" at bounding box center [309, 122] width 430 height 168
click at [309, 147] on div "Delphi Technique with anonymized expert opinions" at bounding box center [309, 146] width 211 height 14
click at [204, 137] on input "c. Delphi Technique with anonymized expert opinions" at bounding box center [204, 135] width 0 height 4
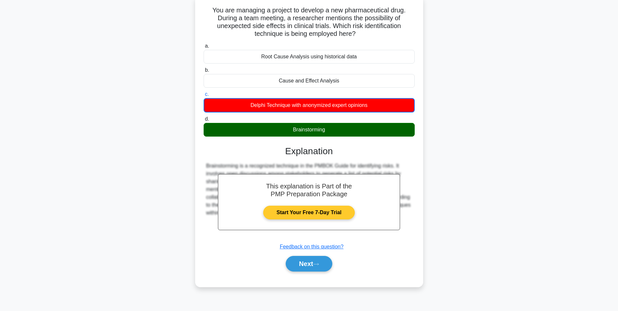
scroll to position [41, 0]
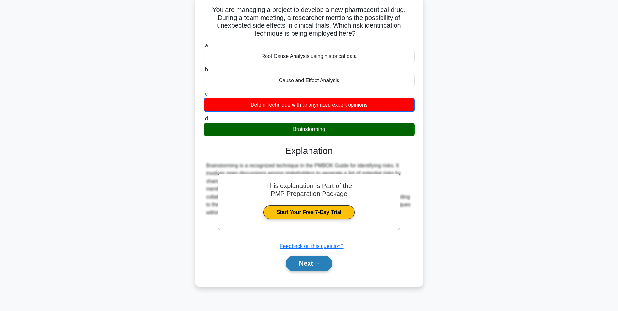
click at [319, 264] on icon at bounding box center [316, 264] width 6 height 4
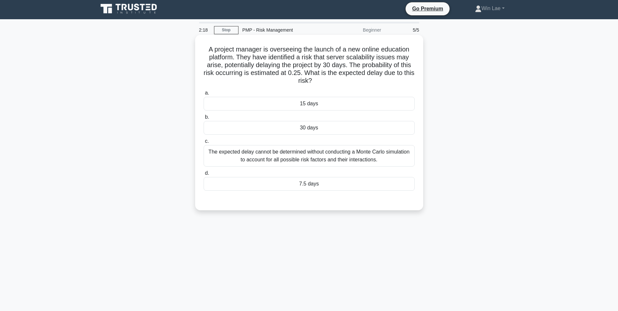
scroll to position [0, 0]
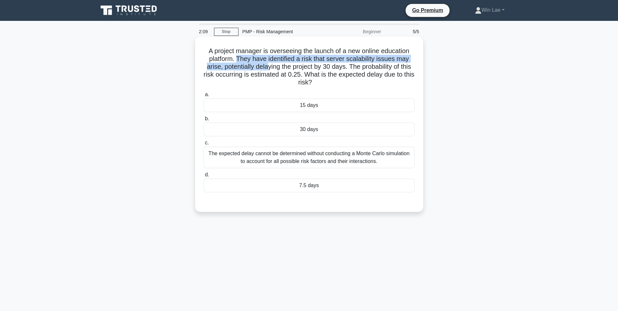
drag, startPoint x: 236, startPoint y: 60, endPoint x: 268, endPoint y: 65, distance: 32.1
click at [268, 65] on h5 "A project manager is overseeing the launch of a new online education platform. …" at bounding box center [309, 67] width 213 height 40
drag, startPoint x: 268, startPoint y: 65, endPoint x: 239, endPoint y: 69, distance: 29.6
click at [239, 69] on h5 "A project manager is overseeing the launch of a new online education platform. …" at bounding box center [309, 67] width 213 height 40
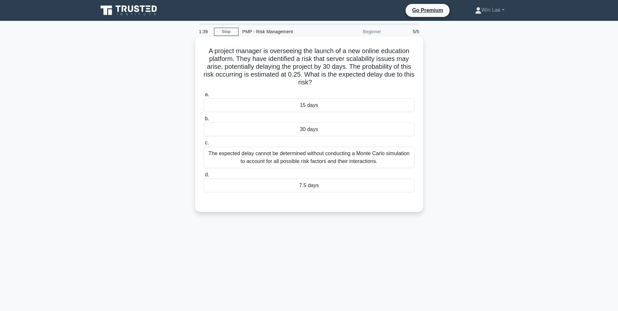
click at [244, 162] on div "The expected delay cannot be determined without conducting a Monte Carlo simula…" at bounding box center [309, 158] width 211 height 22
click at [204, 145] on input "c. The expected delay cannot be determined without conducting a Monte Carlo sim…" at bounding box center [204, 143] width 0 height 4
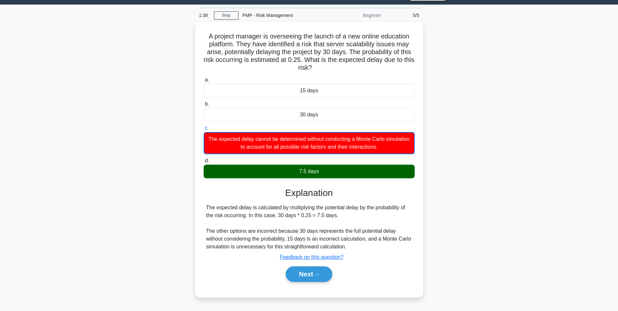
scroll to position [33, 0]
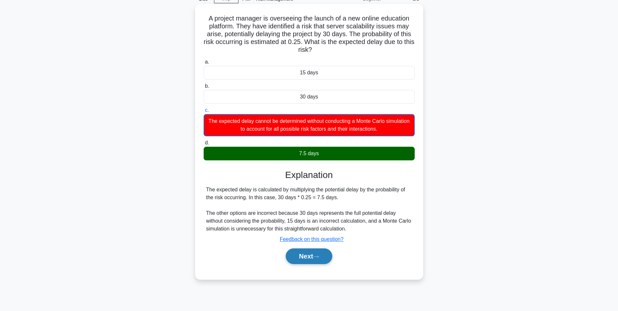
click at [296, 257] on button "Next" at bounding box center [309, 256] width 47 height 16
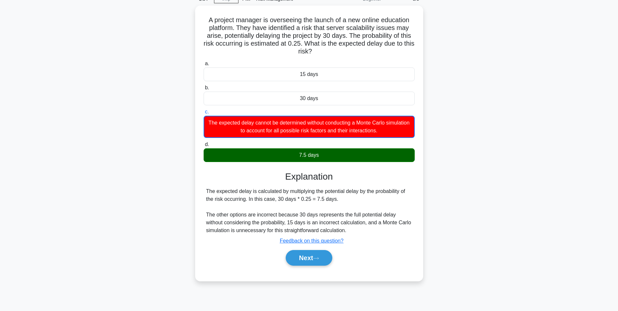
scroll to position [41, 0]
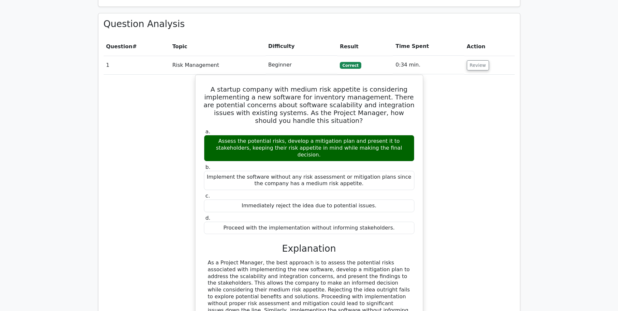
scroll to position [522, 0]
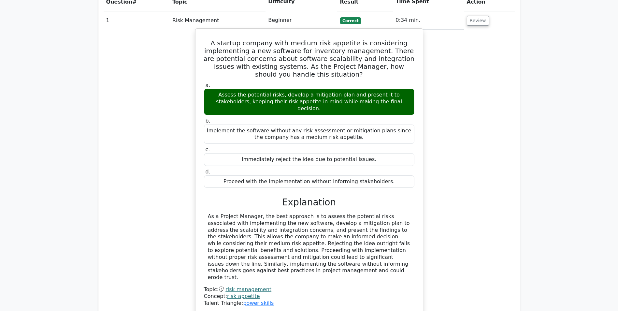
click at [262, 286] on link "risk management" at bounding box center [249, 289] width 46 height 6
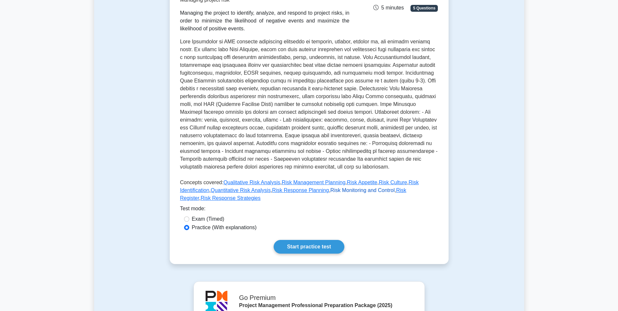
scroll to position [163, 0]
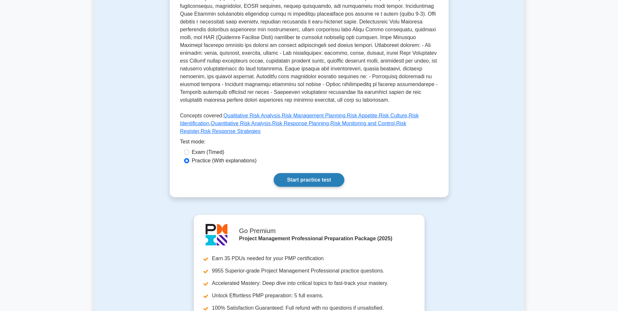
click at [328, 173] on link "Start practice test" at bounding box center [309, 180] width 71 height 14
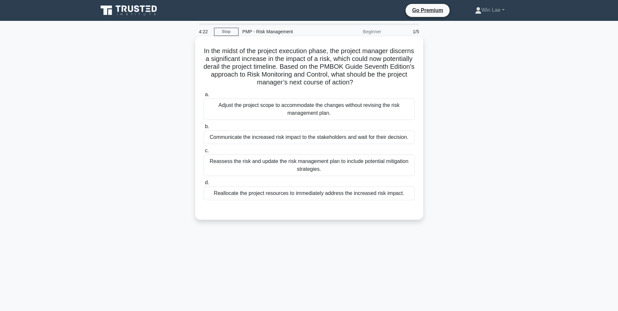
click at [331, 172] on div "Reassess the risk and update the risk management plan to include potential miti…" at bounding box center [309, 166] width 211 height 22
click at [204, 153] on input "c. Reassess the risk and update the risk management plan to include potential m…" at bounding box center [204, 151] width 0 height 4
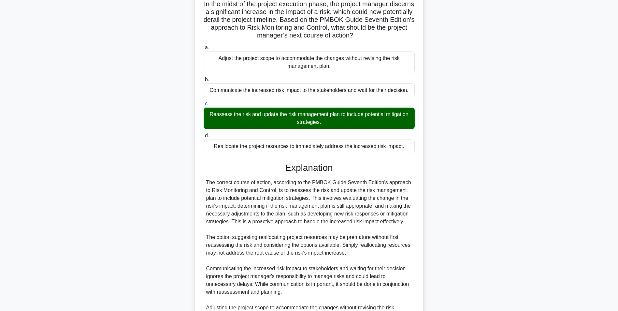
scroll to position [130, 0]
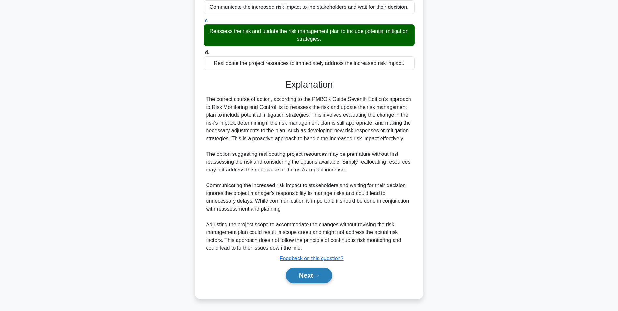
click at [307, 272] on button "Next" at bounding box center [309, 276] width 47 height 16
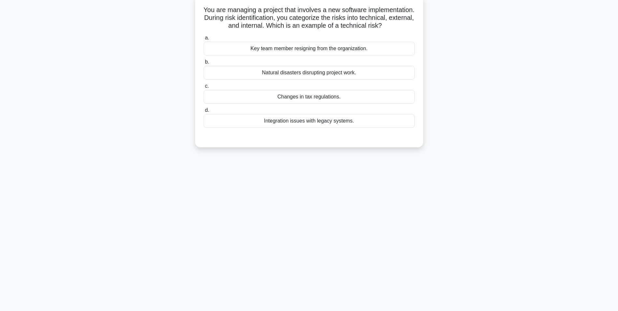
click at [291, 128] on div "Integration issues with legacy systems." at bounding box center [309, 121] width 211 height 14
click at [204, 112] on input "d. Integration issues with legacy systems." at bounding box center [204, 110] width 0 height 4
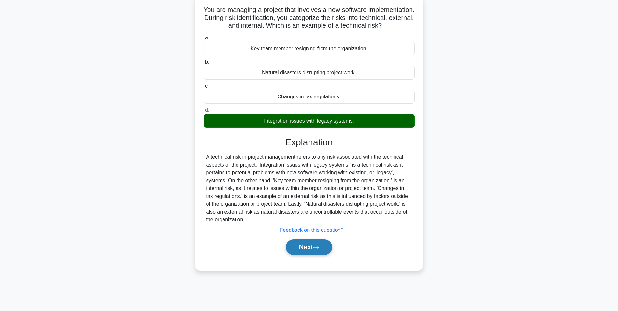
click at [310, 253] on button "Next" at bounding box center [309, 247] width 47 height 16
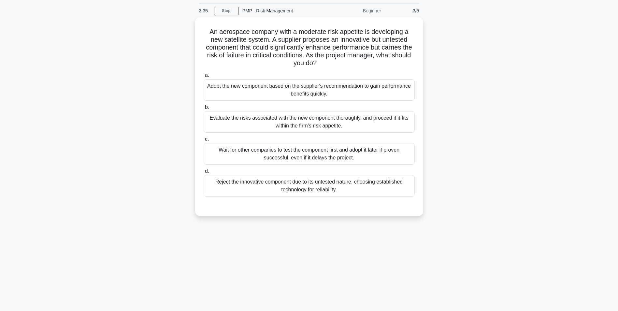
scroll to position [0, 0]
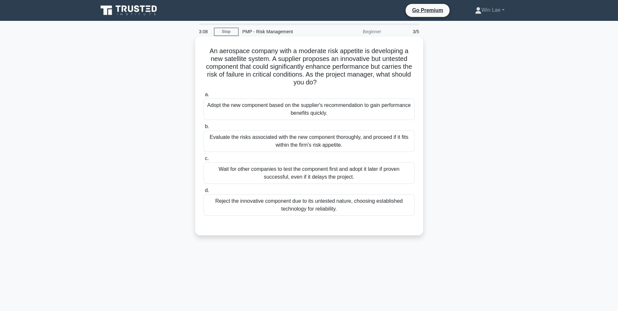
click at [278, 140] on div "Evaluate the risks associated with the new component thoroughly, and proceed if…" at bounding box center [309, 141] width 211 height 22
click at [204, 129] on input "b. Evaluate the risks associated with the new component thoroughly, and proceed…" at bounding box center [204, 127] width 0 height 4
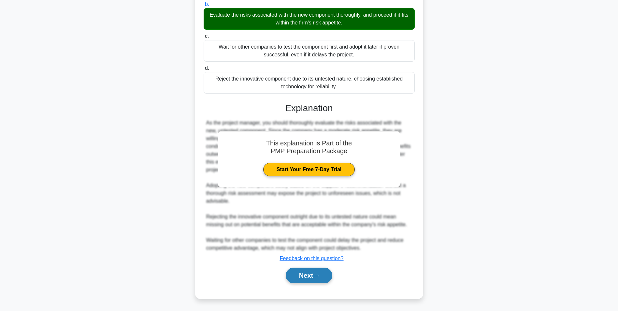
click at [314, 270] on button "Next" at bounding box center [309, 276] width 47 height 16
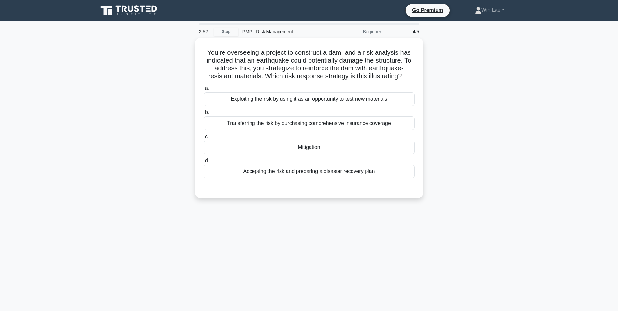
click at [149, 159] on div "You're overseeing a project to construct a dam, and a risk analysis has indicat…" at bounding box center [309, 122] width 430 height 168
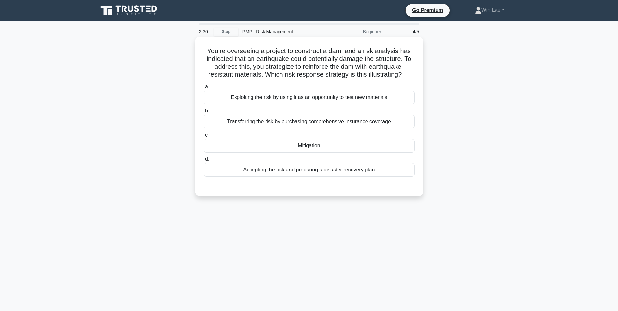
click at [262, 169] on div "Accepting the risk and preparing a disaster recovery plan" at bounding box center [309, 170] width 211 height 14
click at [204, 161] on input "d. Accepting the risk and preparing a disaster recovery plan" at bounding box center [204, 159] width 0 height 4
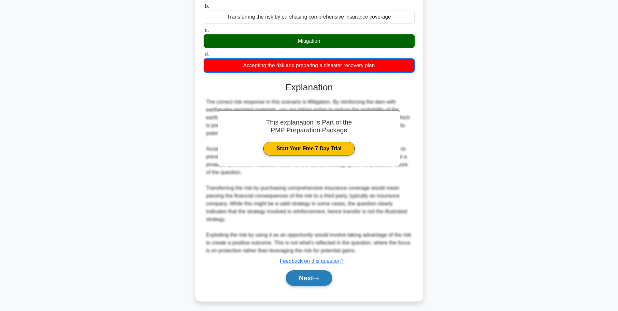
scroll to position [108, 0]
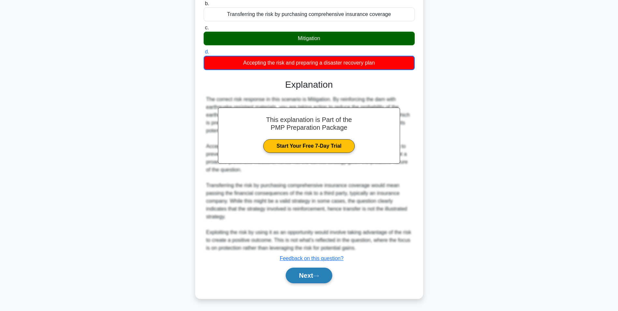
click at [319, 275] on icon at bounding box center [316, 276] width 6 height 4
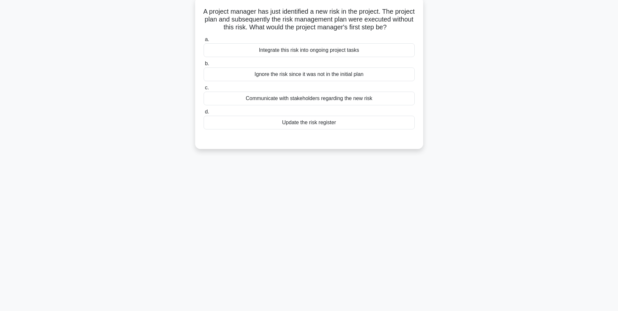
scroll to position [0, 0]
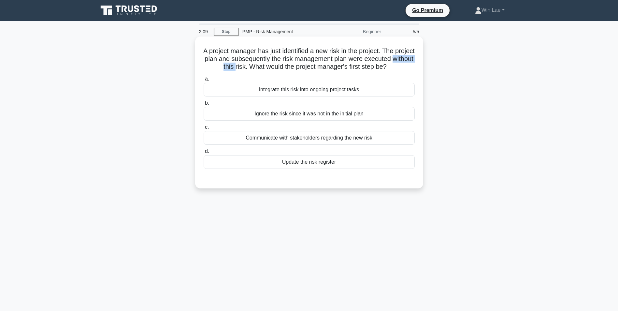
drag, startPoint x: 234, startPoint y: 68, endPoint x: 270, endPoint y: 68, distance: 36.5
click at [270, 68] on h5 "A project manager has just identified a new risk in the project. The project pl…" at bounding box center [309, 59] width 213 height 24
click at [154, 143] on div "A project manager has just identified a new risk in the project. The project pl…" at bounding box center [309, 118] width 430 height 160
click at [335, 145] on div "Communicate with stakeholders regarding the new risk" at bounding box center [309, 138] width 211 height 14
click at [204, 129] on input "c. Communicate with stakeholders regarding the new risk" at bounding box center [204, 127] width 0 height 4
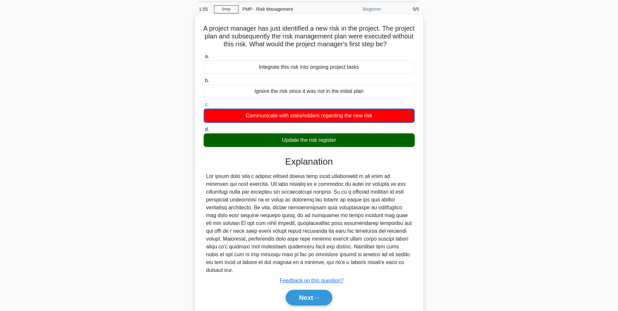
scroll to position [45, 0]
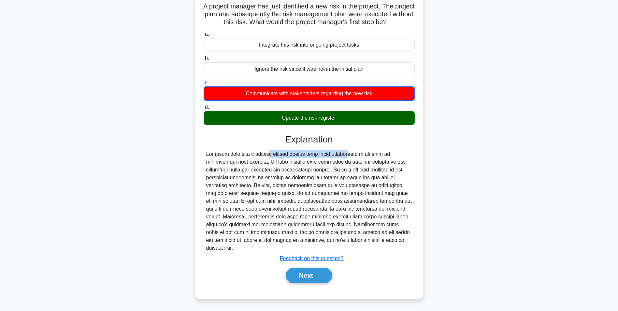
drag, startPoint x: 228, startPoint y: 163, endPoint x: 310, endPoint y: 165, distance: 81.9
click at [310, 165] on div at bounding box center [309, 201] width 206 height 102
click at [315, 278] on button "Next" at bounding box center [309, 276] width 47 height 16
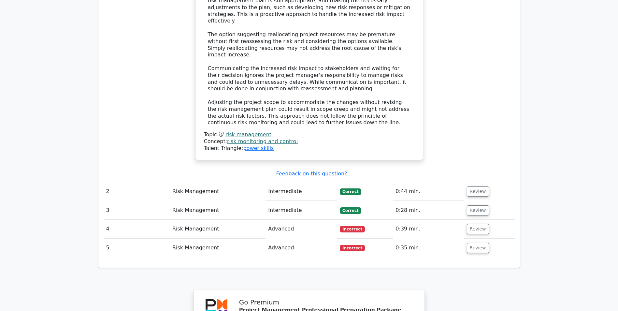
scroll to position [880, 0]
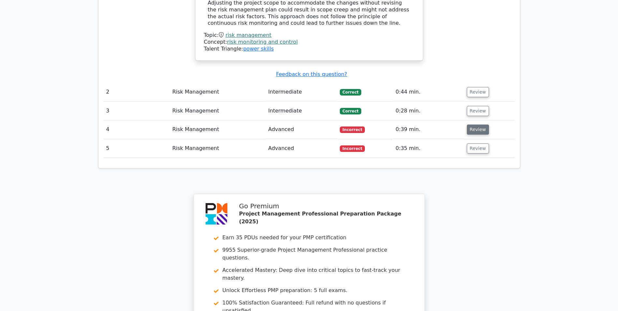
click at [471, 125] on button "Review" at bounding box center [478, 130] width 22 height 10
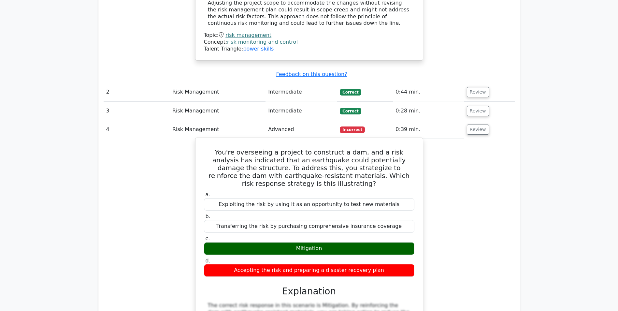
drag, startPoint x: 294, startPoint y: 176, endPoint x: 339, endPoint y: 175, distance: 45.0
click at [339, 242] on div "Mitigation" at bounding box center [309, 248] width 211 height 13
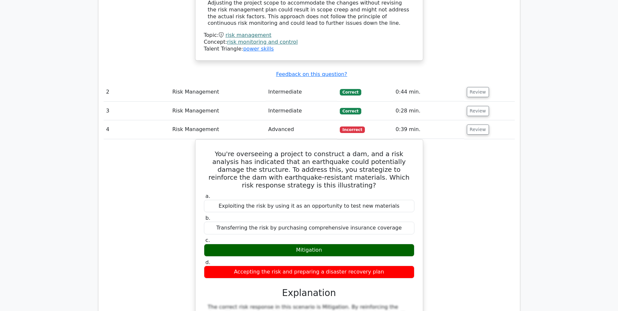
click at [476, 176] on div "You're overseeing a project to construct a dam, and a risk analysis has indicat…" at bounding box center [309, 313] width 411 height 349
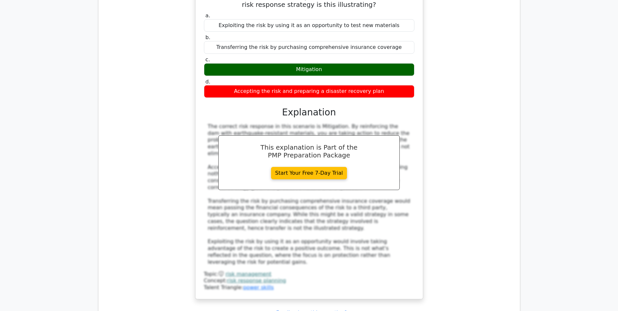
scroll to position [1174, 0]
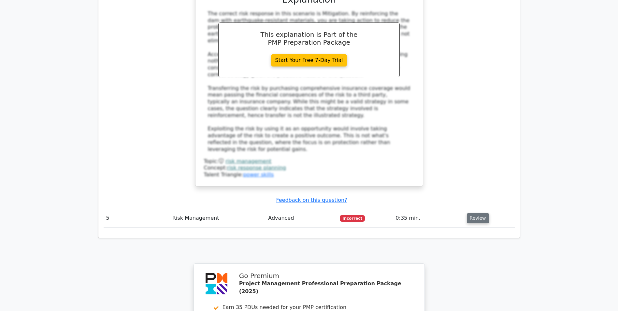
click at [480, 213] on button "Review" at bounding box center [478, 218] width 22 height 10
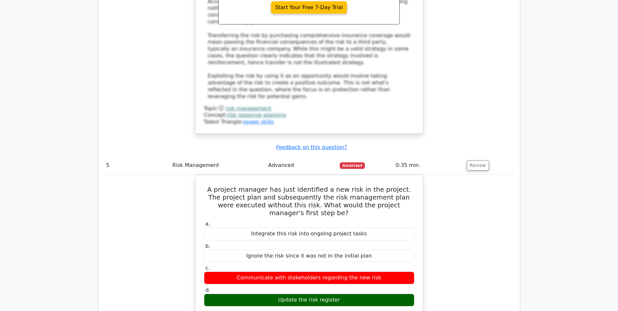
scroll to position [1304, 0]
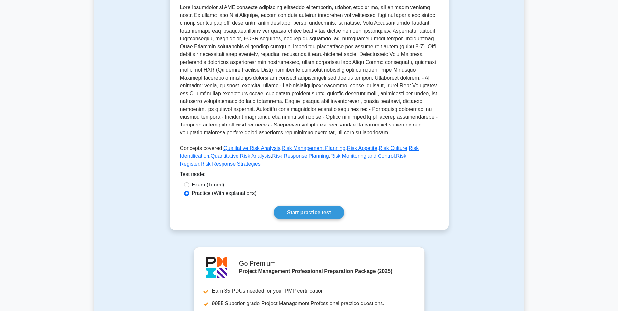
scroll to position [228, 0]
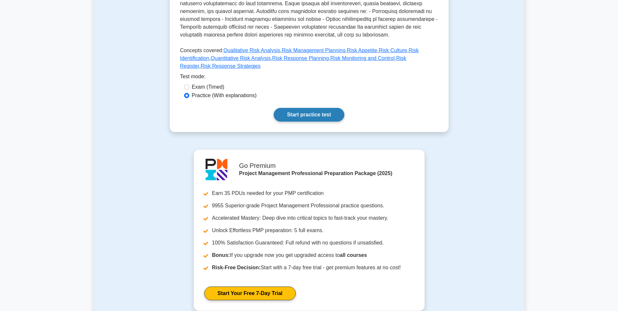
click at [283, 108] on link "Start practice test" at bounding box center [309, 115] width 71 height 14
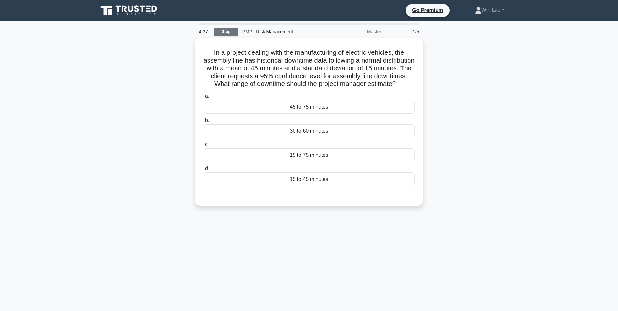
click at [228, 34] on link "Stop" at bounding box center [226, 32] width 24 height 8
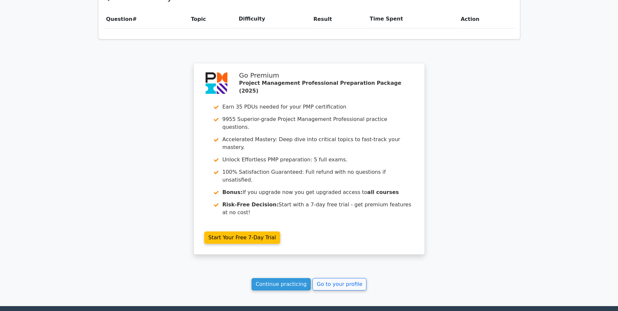
scroll to position [515, 0]
